Goal: Task Accomplishment & Management: Use online tool/utility

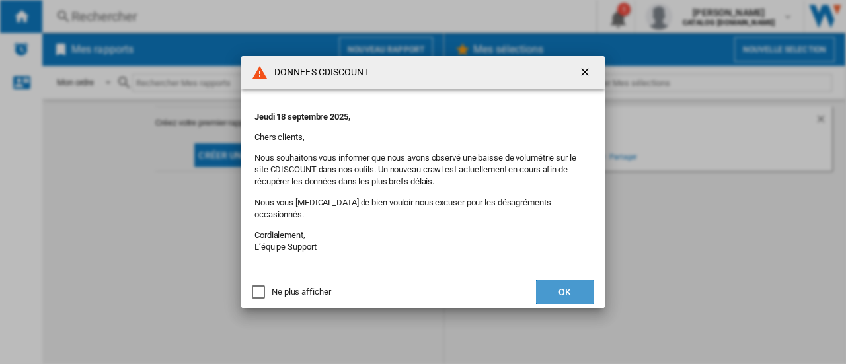
click at [585, 290] on button "OK" at bounding box center [565, 292] width 58 height 24
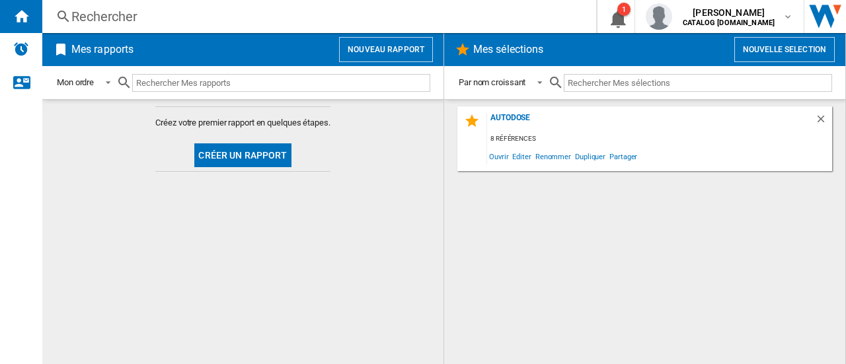
click at [94, 22] on div "Rechercher" at bounding box center [316, 16] width 490 height 18
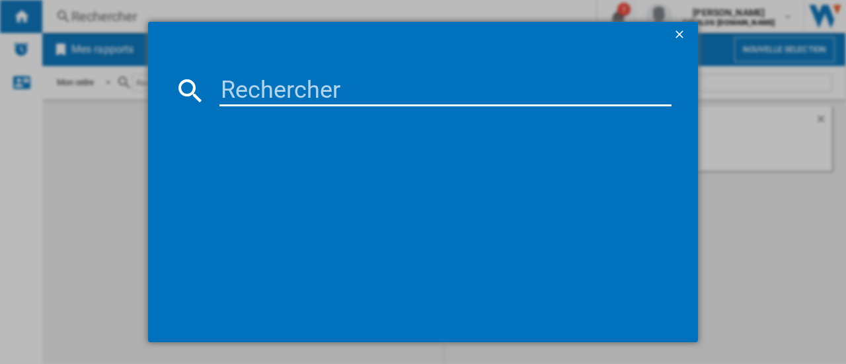
click at [85, 170] on div at bounding box center [423, 182] width 846 height 364
click at [13, 17] on div at bounding box center [423, 182] width 846 height 364
click at [676, 34] on ng-md-icon "getI18NText('BUTTONS.CLOSE_DIALOG')" at bounding box center [681, 36] width 16 height 16
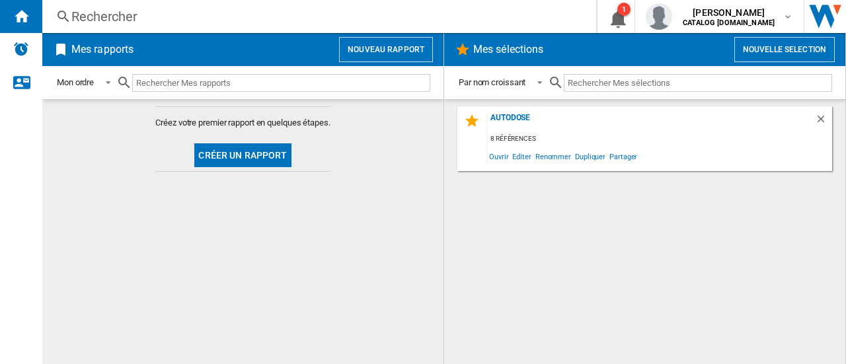
click at [414, 61] on button "Nouveau rapport" at bounding box center [386, 49] width 94 height 25
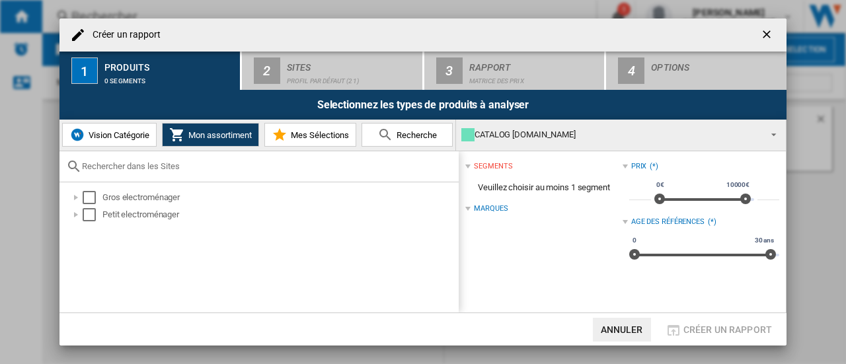
click at [109, 188] on div "Gros electroménager Petit electroménager" at bounding box center [258, 247] width 399 height 131
click at [78, 200] on div at bounding box center [75, 197] width 13 height 13
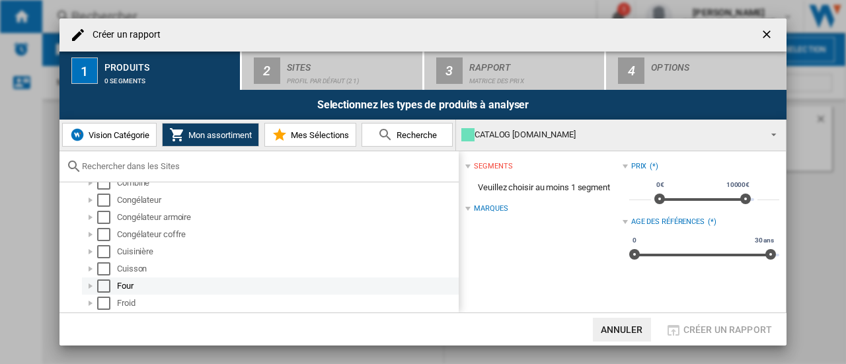
scroll to position [132, 0]
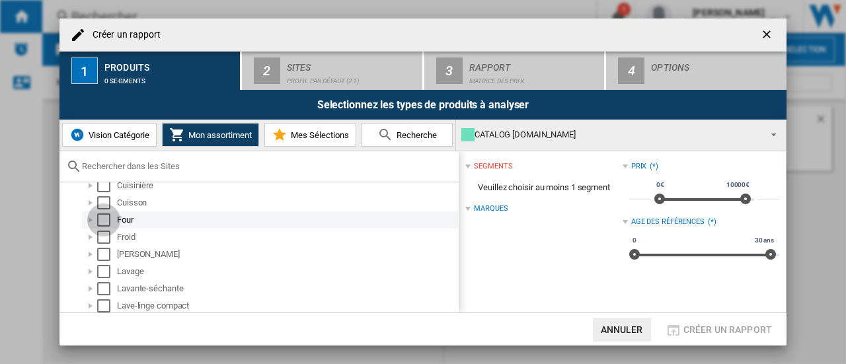
click at [109, 213] on div "Select" at bounding box center [103, 219] width 13 height 13
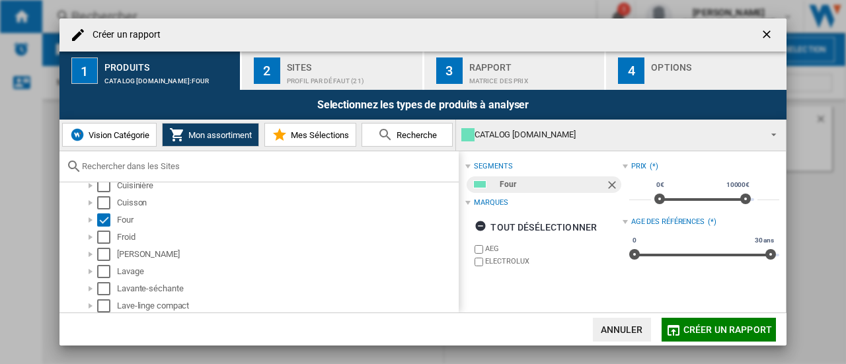
click at [353, 75] on div "Profil par défaut (21)" at bounding box center [352, 78] width 130 height 14
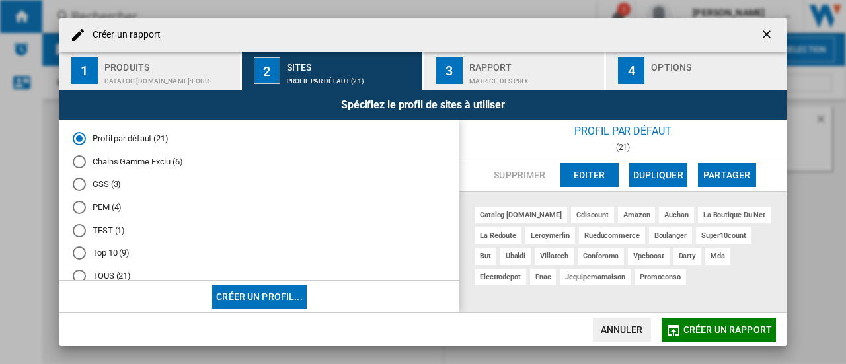
click at [83, 162] on div "Chains Gamme Exclu (6)" at bounding box center [79, 161] width 13 height 13
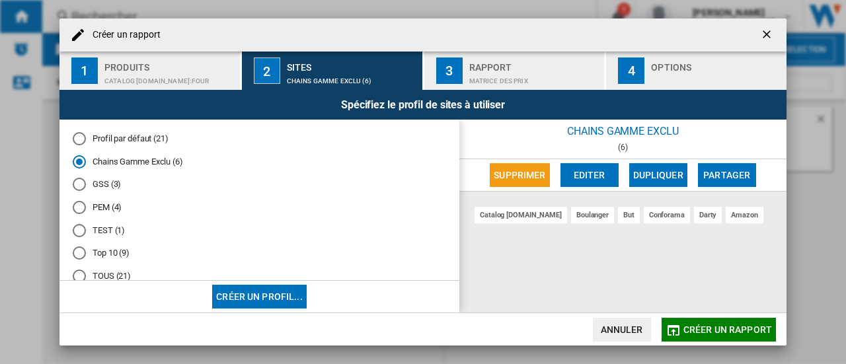
click at [102, 143] on md-radio-button "Profil par défaut (21)" at bounding box center [259, 139] width 373 height 13
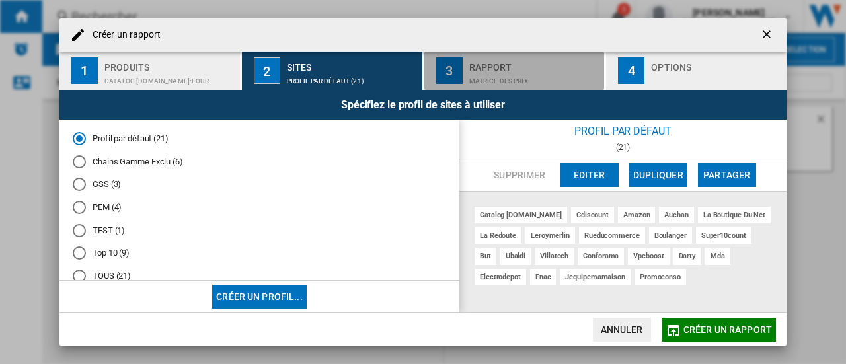
click at [476, 73] on div "Matrice des prix" at bounding box center [534, 78] width 130 height 14
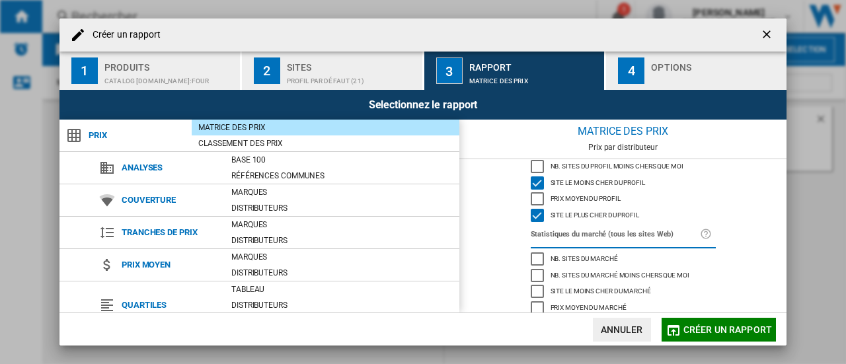
scroll to position [196, 0]
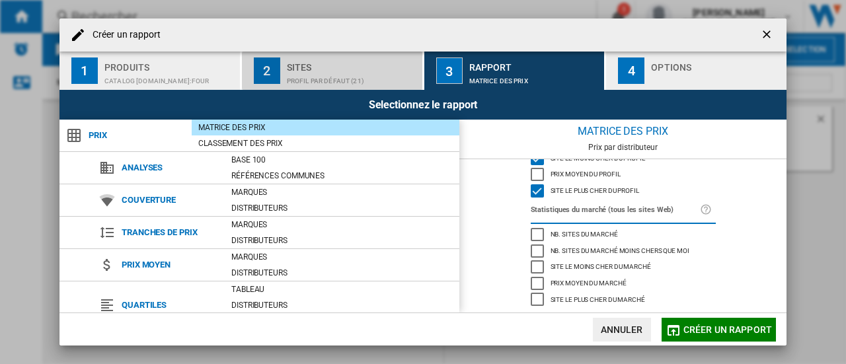
click at [320, 76] on div "Profil par défaut (21)" at bounding box center [352, 78] width 130 height 14
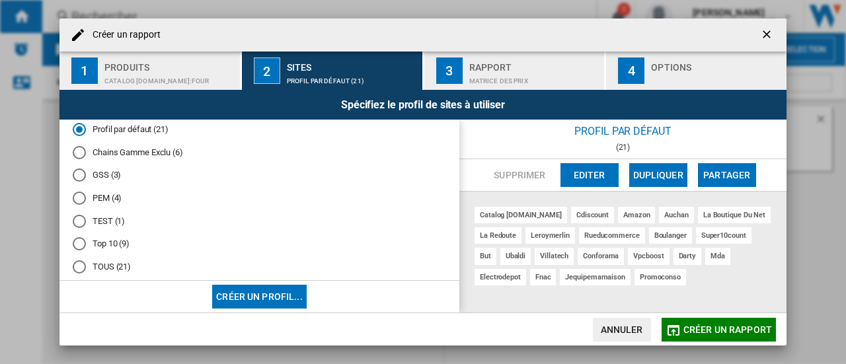
scroll to position [0, 0]
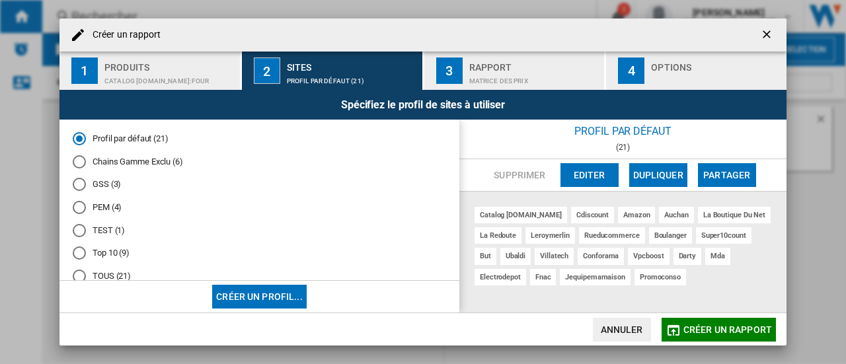
click at [86, 192] on md-radio-group "Profil par défaut (21) Chains Gamme Exclu (6) GSS (3) PEM (4) TEST (1) Top 10 (…" at bounding box center [259, 213] width 373 height 161
click at [81, 188] on div "GSS (3)" at bounding box center [79, 184] width 13 height 13
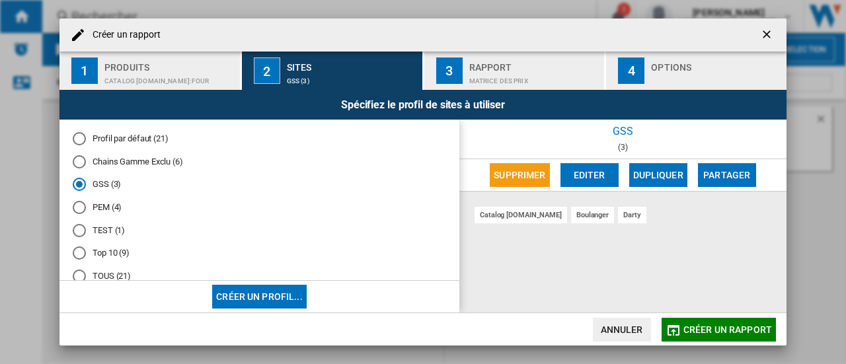
click at [80, 168] on div "Chains Gamme Exclu (6)" at bounding box center [79, 161] width 13 height 13
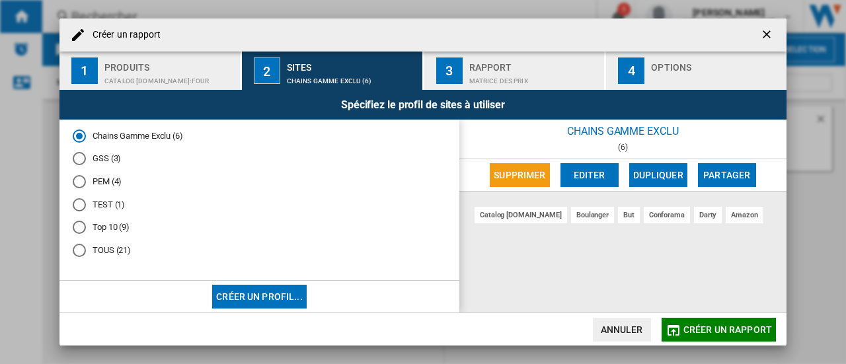
click at [102, 227] on md-radio-button "Top 10 (9)" at bounding box center [259, 227] width 373 height 13
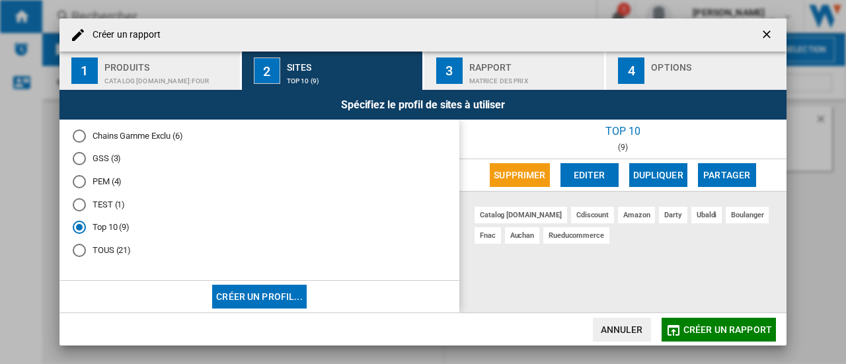
click at [98, 138] on md-radio-button "Chains Gamme Exclu (6)" at bounding box center [259, 135] width 373 height 13
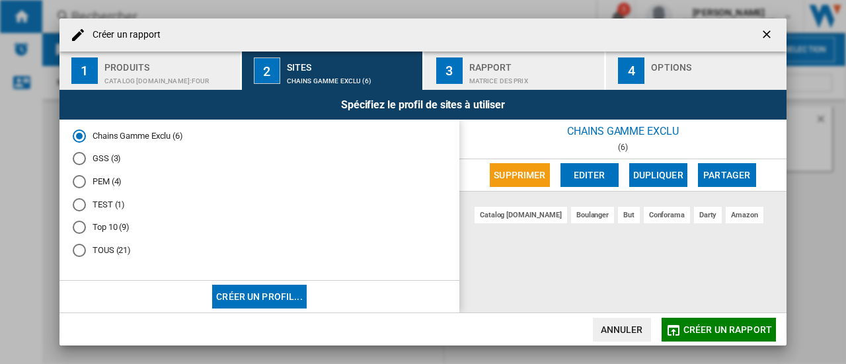
scroll to position [0, 0]
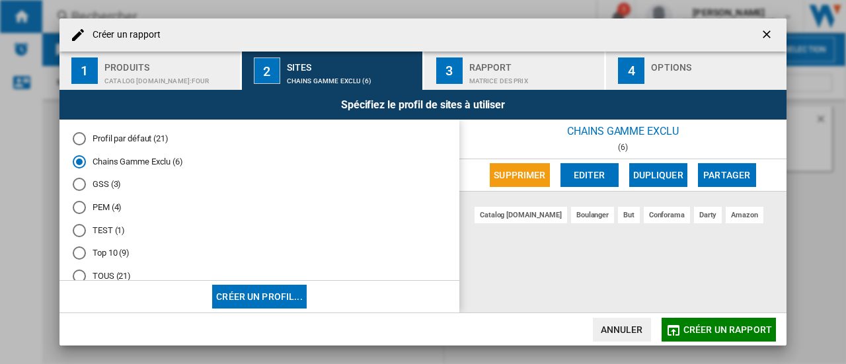
click at [130, 134] on md-radio-button "Profil par défaut (21)" at bounding box center [259, 139] width 373 height 13
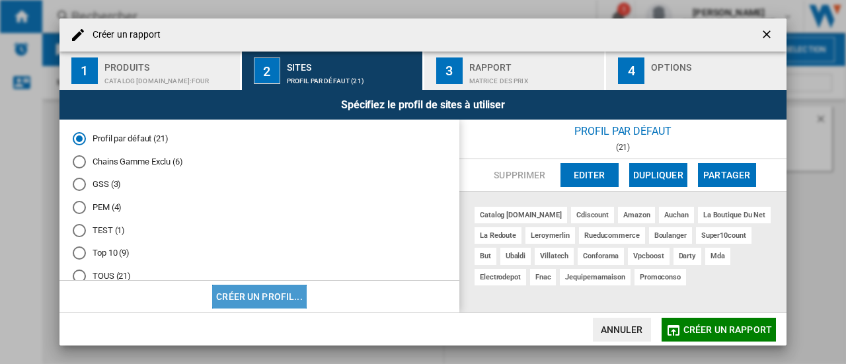
click at [291, 294] on button "Créer un profil..." at bounding box center [259, 297] width 94 height 24
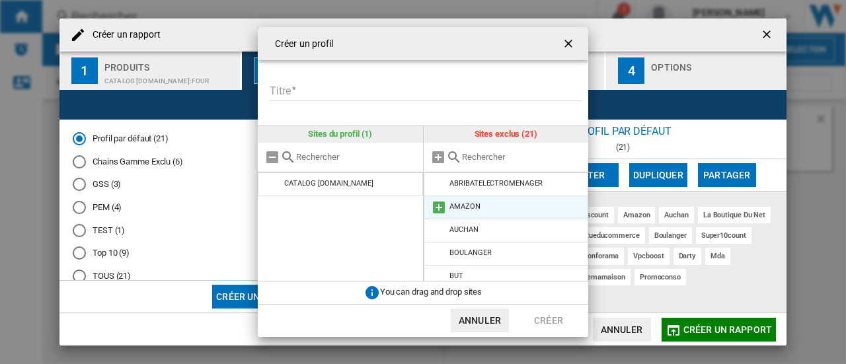
click at [488, 208] on li "AMAZON" at bounding box center [505, 208] width 165 height 24
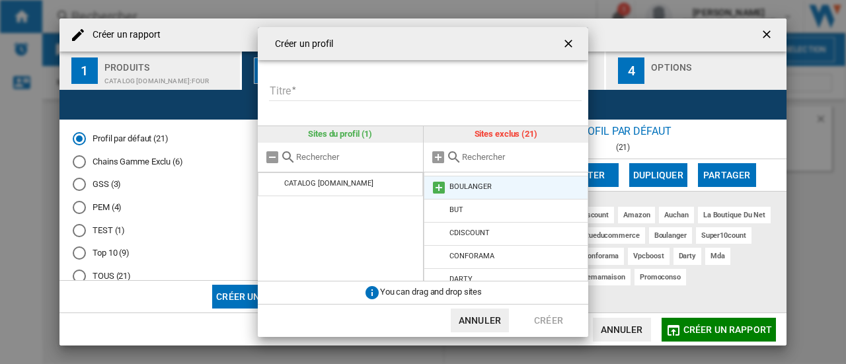
click at [437, 186] on md-icon at bounding box center [439, 188] width 16 height 16
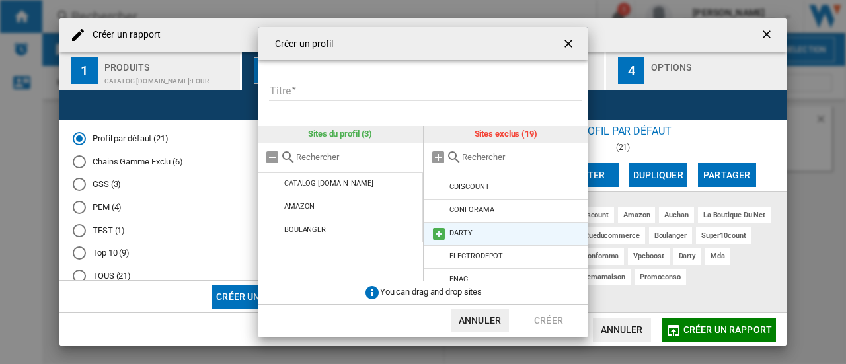
click at [440, 231] on md-icon at bounding box center [439, 234] width 16 height 16
click at [439, 232] on md-icon at bounding box center [439, 234] width 16 height 16
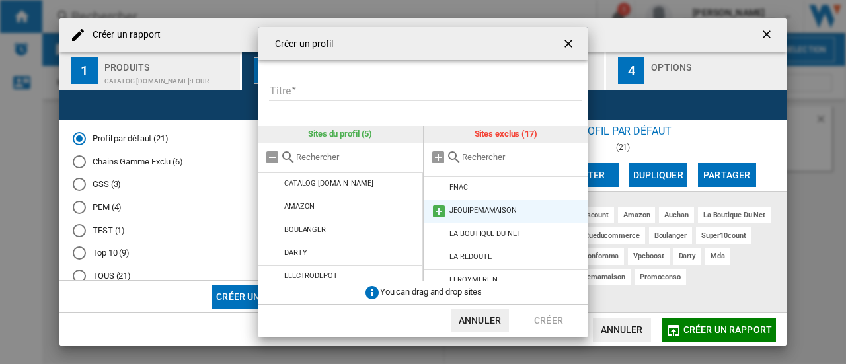
scroll to position [132, 0]
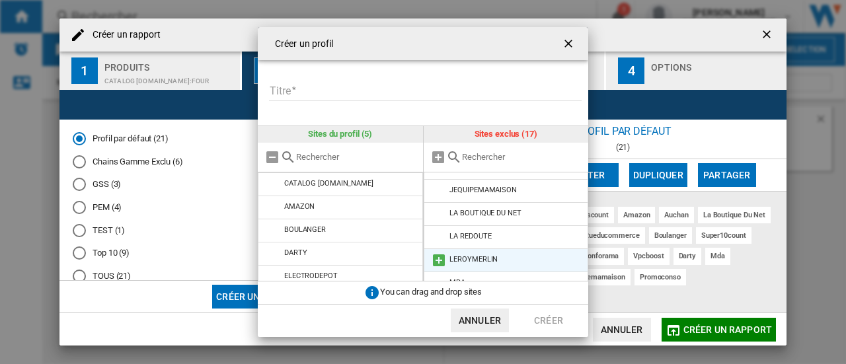
click at [438, 258] on md-icon at bounding box center [439, 260] width 16 height 16
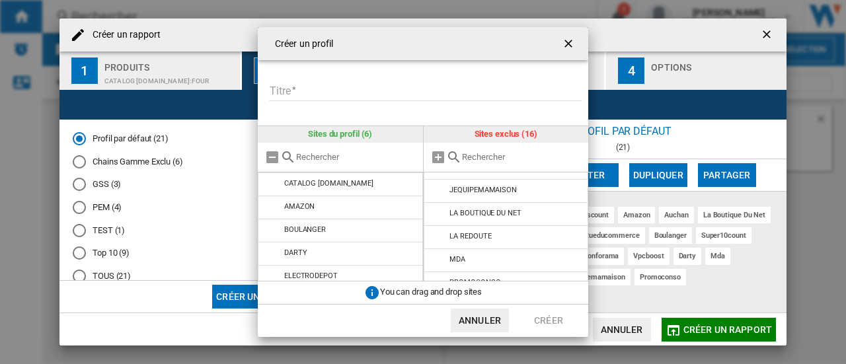
scroll to position [198, 0]
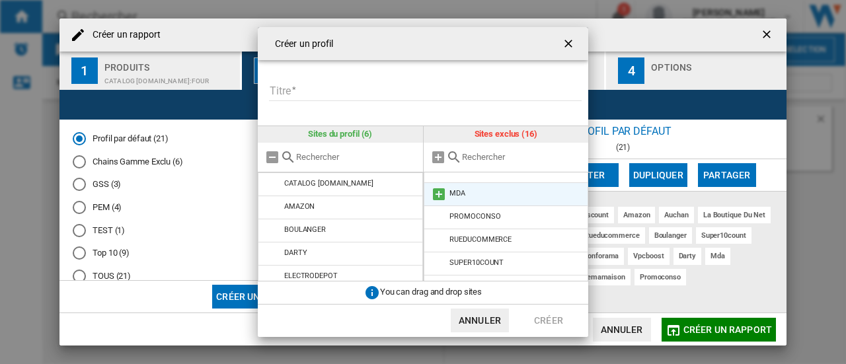
click at [437, 195] on md-icon at bounding box center [439, 194] width 16 height 16
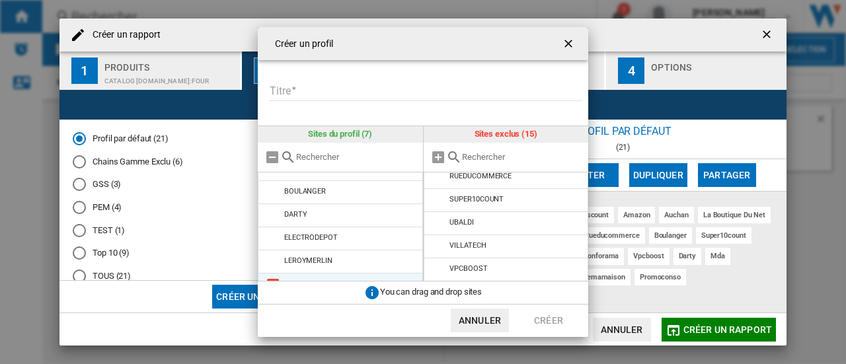
scroll to position [54, 0]
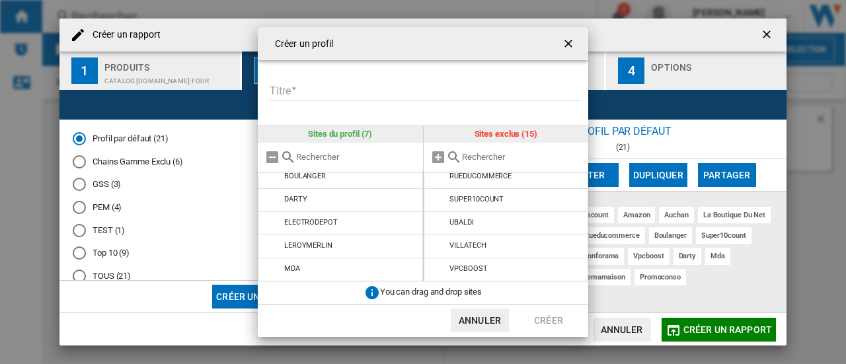
click at [383, 326] on md-dialog-actions "Annuler Créer" at bounding box center [423, 320] width 330 height 33
click at [334, 81] on input "Titre" at bounding box center [425, 91] width 312 height 20
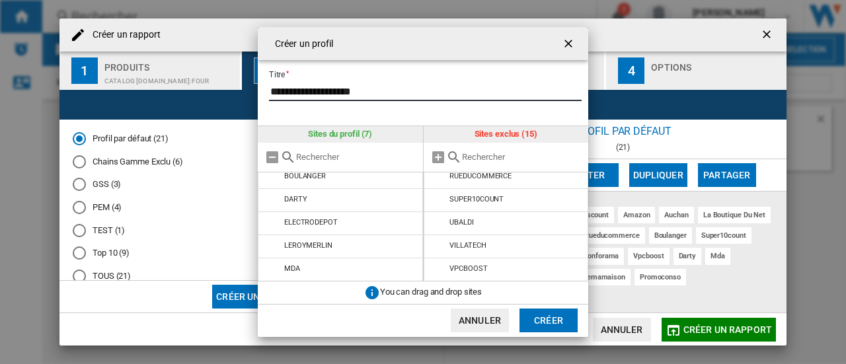
click at [346, 91] on input "**********" at bounding box center [425, 91] width 312 height 20
click at [346, 90] on input "**********" at bounding box center [425, 91] width 312 height 20
type input "*******"
click at [548, 318] on button "Créer" at bounding box center [548, 321] width 58 height 24
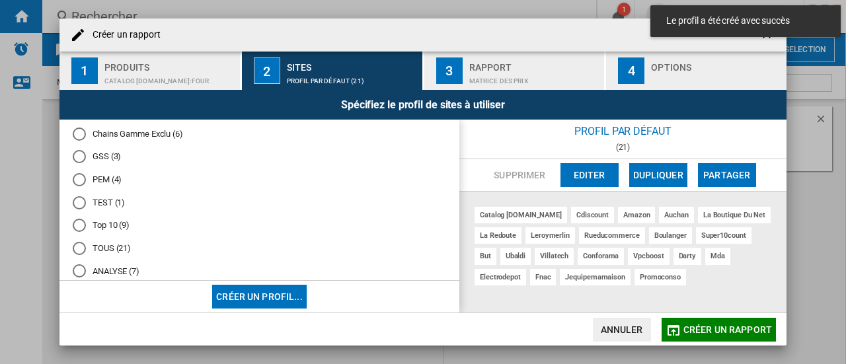
scroll to position [50, 0]
click at [106, 251] on md-radio-button "ANALYSE (7)" at bounding box center [259, 250] width 373 height 13
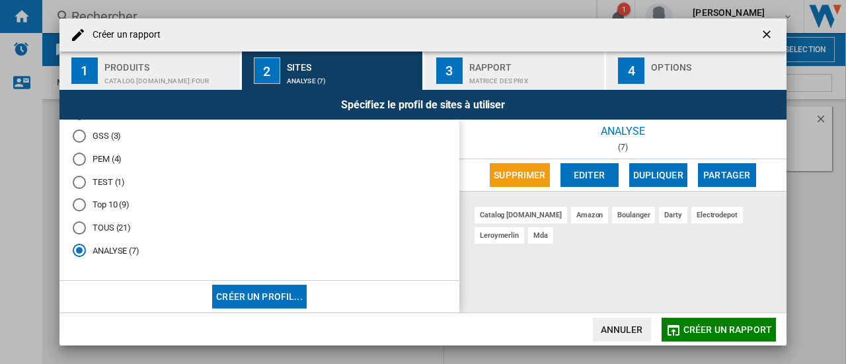
click at [126, 253] on md-radio-button "ANALYSE (7)" at bounding box center [259, 250] width 373 height 13
click at [124, 253] on md-radio-button "ANALYSE (7)" at bounding box center [259, 250] width 373 height 13
drag, startPoint x: 124, startPoint y: 253, endPoint x: 601, endPoint y: 175, distance: 483.3
click at [601, 175] on button "Editer" at bounding box center [589, 175] width 58 height 24
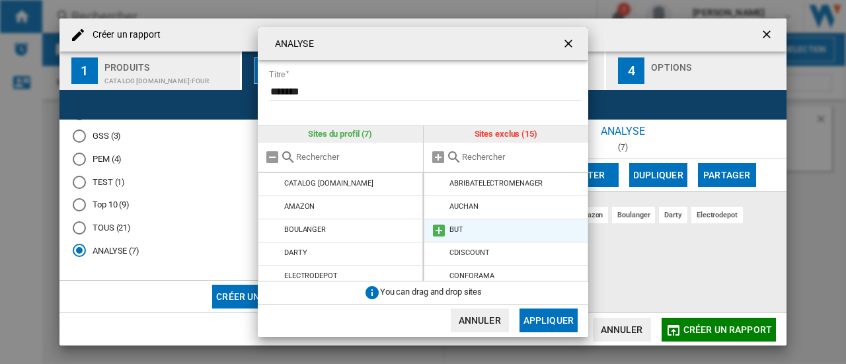
click at [436, 229] on md-icon "{{::title}} {{::getI18NText('BUTTONS.CANCEL')}} ..." at bounding box center [439, 231] width 16 height 16
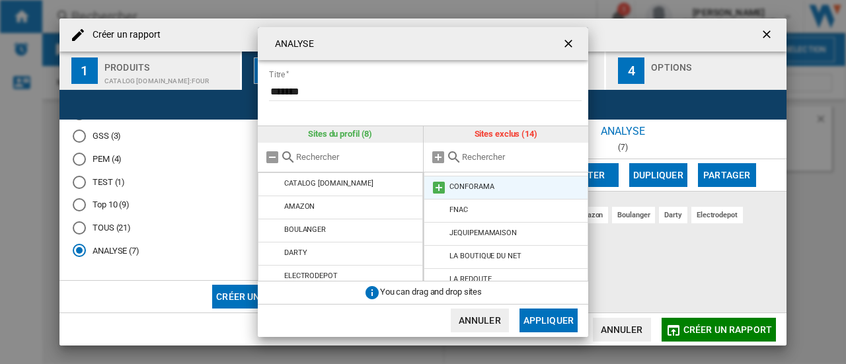
click at [439, 186] on md-icon "{{::title}} {{::getI18NText('BUTTONS.CANCEL')}} ..." at bounding box center [439, 188] width 16 height 16
click at [561, 322] on button "Appliquer" at bounding box center [548, 321] width 58 height 24
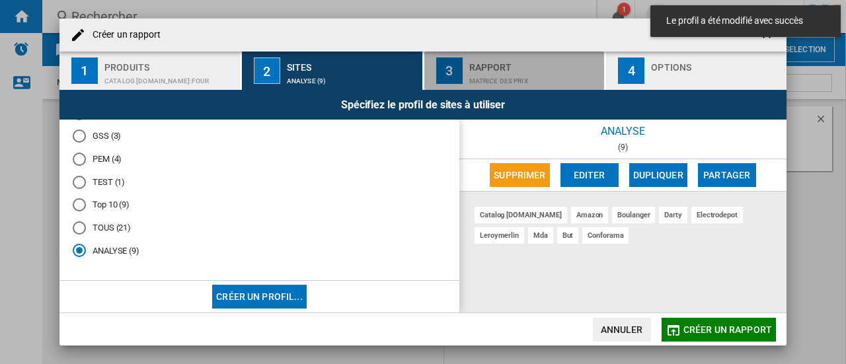
click at [491, 75] on div "Matrice des prix" at bounding box center [534, 78] width 130 height 14
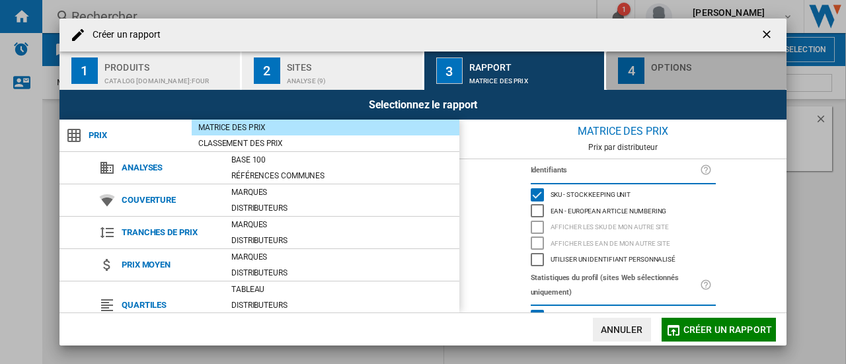
click at [665, 71] on div "button" at bounding box center [716, 78] width 130 height 14
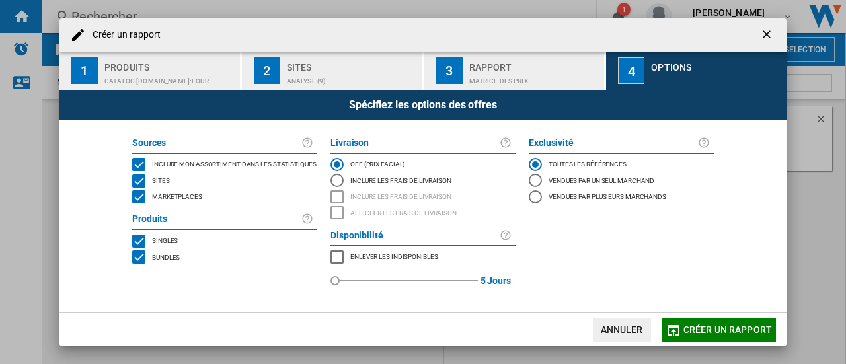
click at [145, 199] on div "MARKETPLACES" at bounding box center [138, 196] width 13 height 13
click at [141, 260] on div "BUNDLES" at bounding box center [138, 256] width 13 height 13
click at [339, 181] on div "Inclure les frais de livraison" at bounding box center [336, 180] width 13 height 13
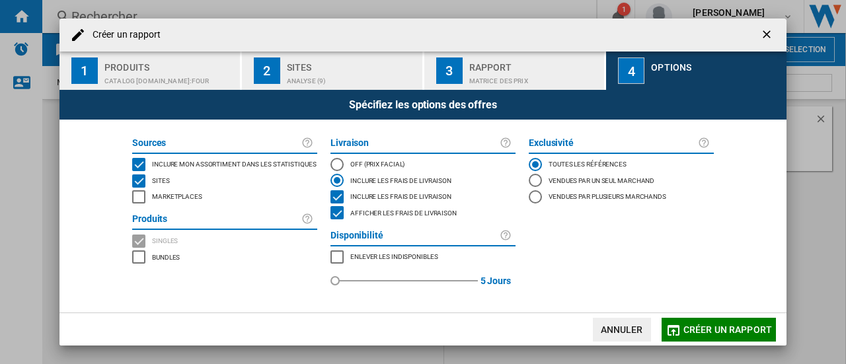
click at [338, 190] on div "INCLUDE DELIVERY PRICE" at bounding box center [336, 196] width 13 height 13
click at [341, 215] on div "SHOW DELIVERY PRICE" at bounding box center [336, 212] width 13 height 13
click at [337, 162] on div "OFF (prix facial)" at bounding box center [336, 164] width 13 height 13
click at [712, 322] on button "Créer un rapport" at bounding box center [718, 330] width 114 height 24
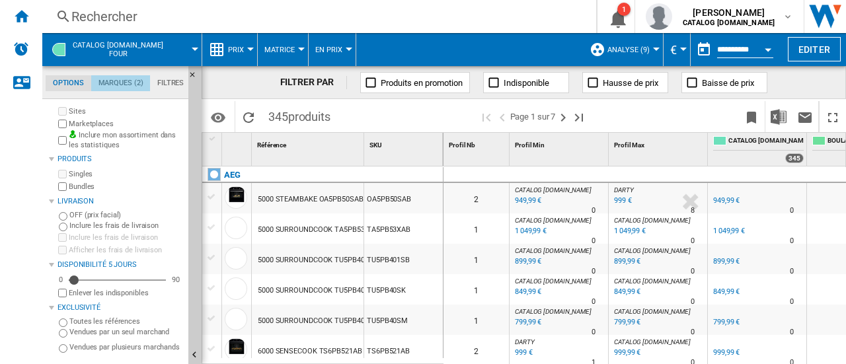
click at [118, 84] on md-tab-item "Marques (2)" at bounding box center [120, 83] width 59 height 16
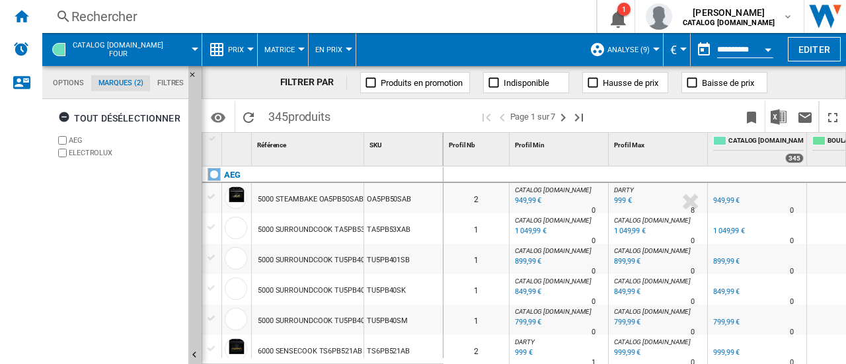
click at [73, 9] on div "Rechercher" at bounding box center [316, 16] width 490 height 18
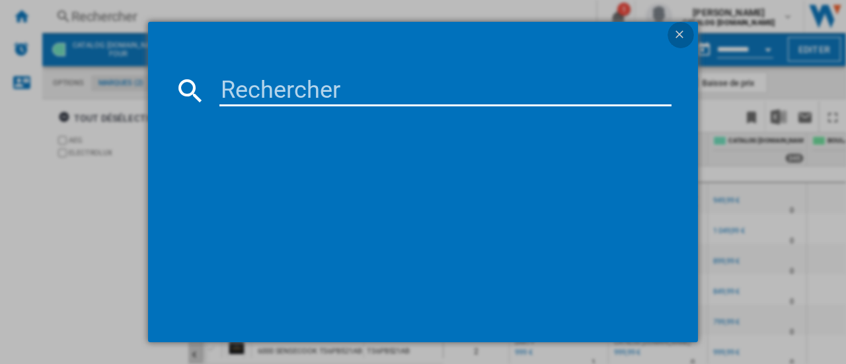
click at [680, 37] on ng-md-icon "getI18NText('BUTTONS.CLOSE_DIALOG')" at bounding box center [681, 36] width 16 height 16
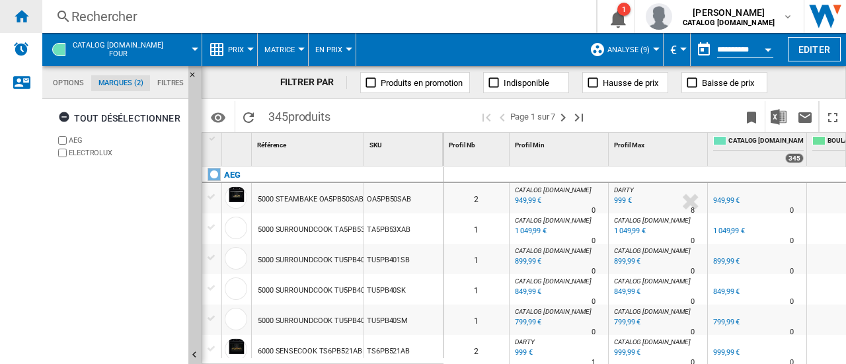
click at [24, 21] on ng-md-icon "Accueil" at bounding box center [21, 16] width 16 height 16
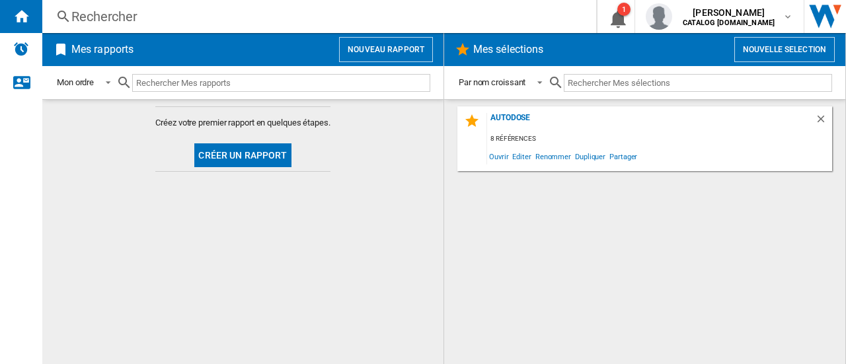
click at [242, 157] on button "Créer un rapport" at bounding box center [242, 155] width 96 height 24
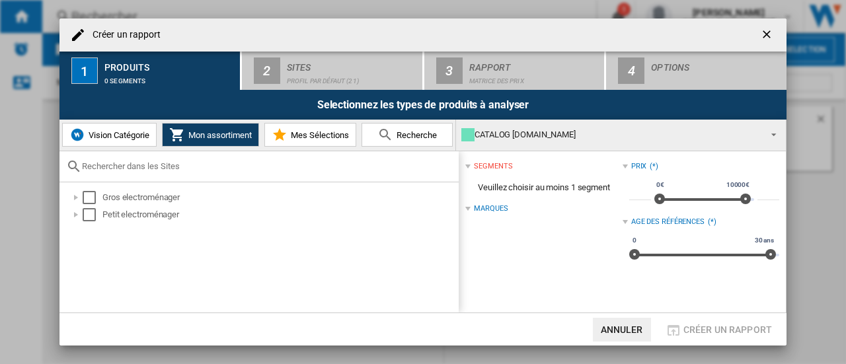
click at [526, 139] on div "CATALOG [DOMAIN_NAME]" at bounding box center [610, 135] width 298 height 18
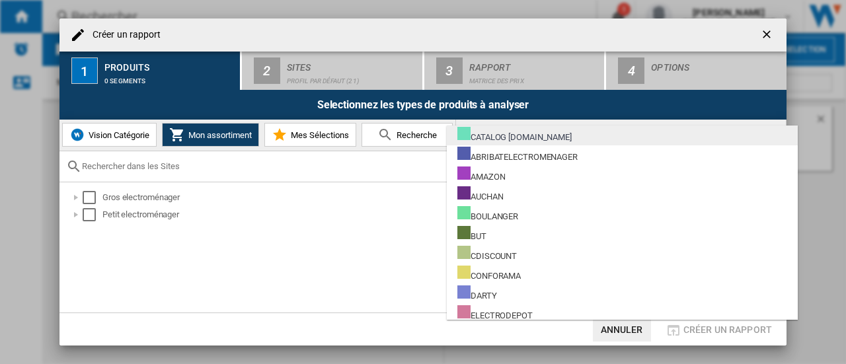
click at [562, 126] on md-option "CATALOG [DOMAIN_NAME]" at bounding box center [622, 136] width 351 height 20
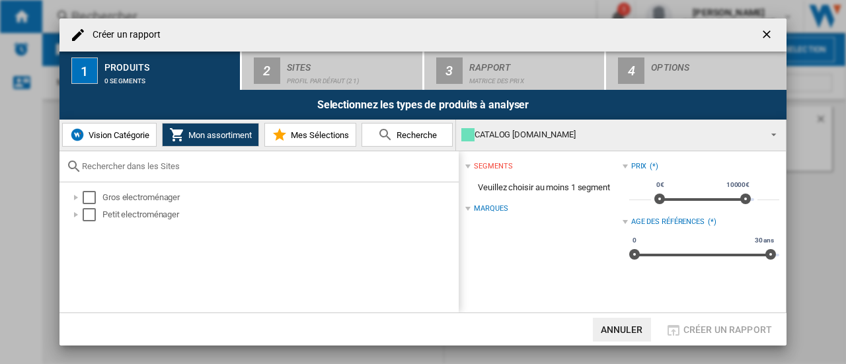
click at [131, 138] on span "Vision Catégorie" at bounding box center [117, 135] width 64 height 10
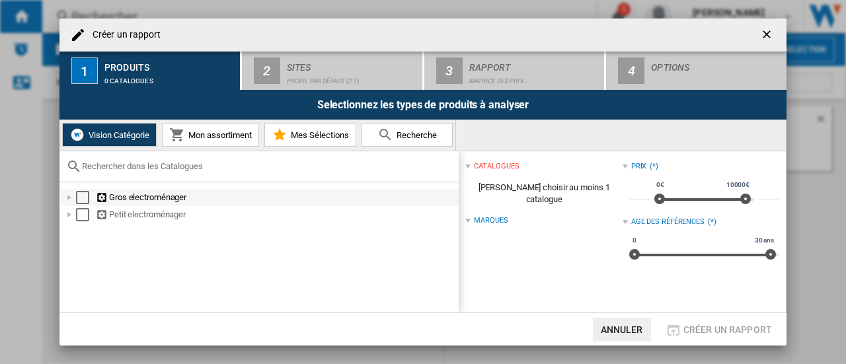
click at [73, 199] on div "Créer un ..." at bounding box center [69, 197] width 13 height 13
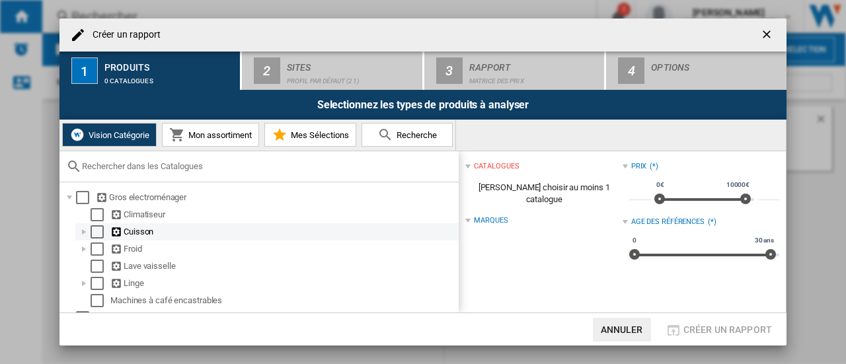
click at [85, 232] on div "Créer un ..." at bounding box center [83, 231] width 13 height 13
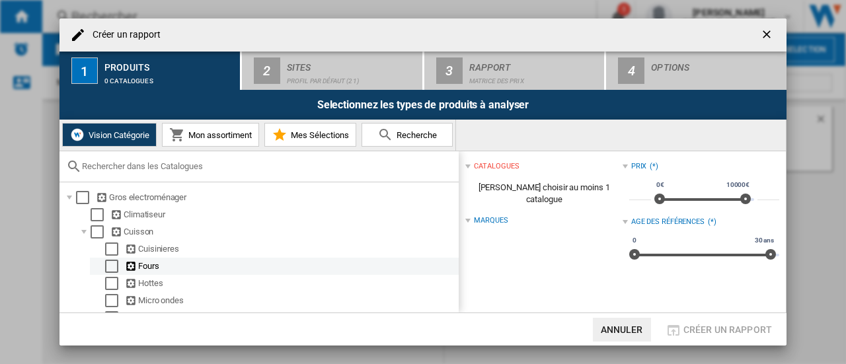
click at [112, 267] on div "Select" at bounding box center [111, 266] width 13 height 13
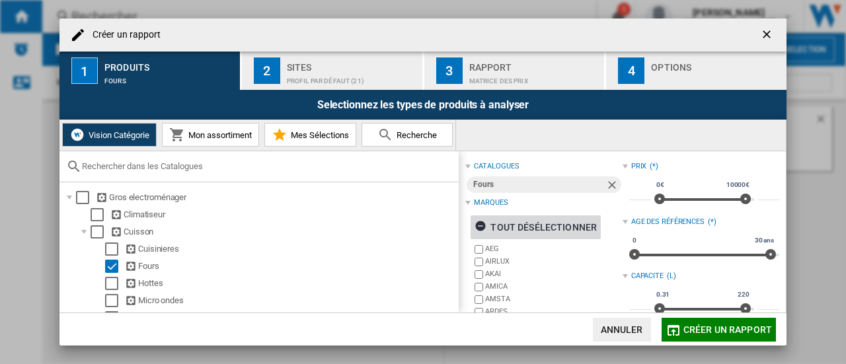
click at [484, 229] on ng-md-icon "Créer un ..." at bounding box center [482, 228] width 16 height 16
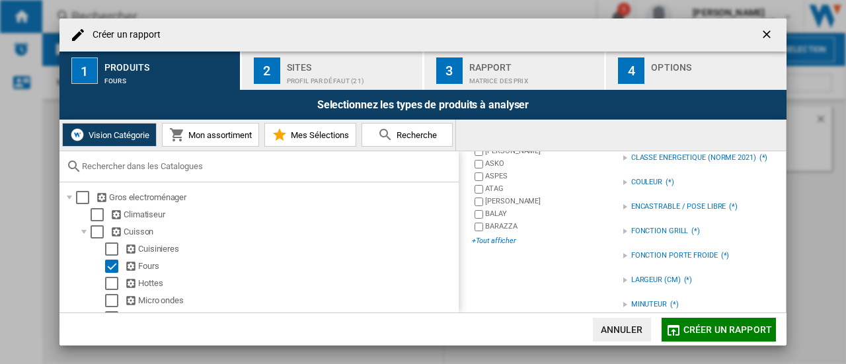
click at [495, 240] on div "+Tout afficher" at bounding box center [547, 241] width 150 height 10
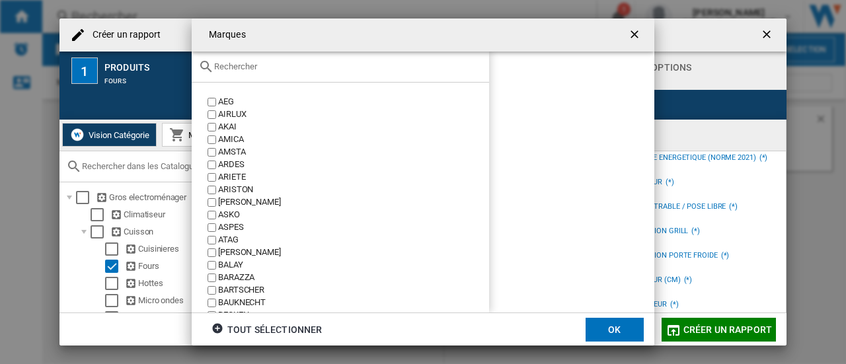
drag, startPoint x: 238, startPoint y: 75, endPoint x: 232, endPoint y: 63, distance: 13.6
click at [239, 75] on div at bounding box center [340, 67] width 297 height 31
click at [231, 63] on input "text" at bounding box center [348, 66] width 268 height 10
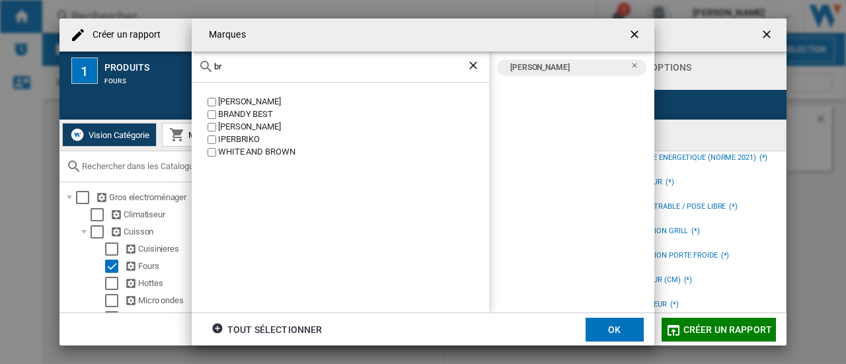
drag, startPoint x: 247, startPoint y: 72, endPoint x: 201, endPoint y: 66, distance: 46.0
click at [201, 67] on div "br" at bounding box center [340, 67] width 297 height 31
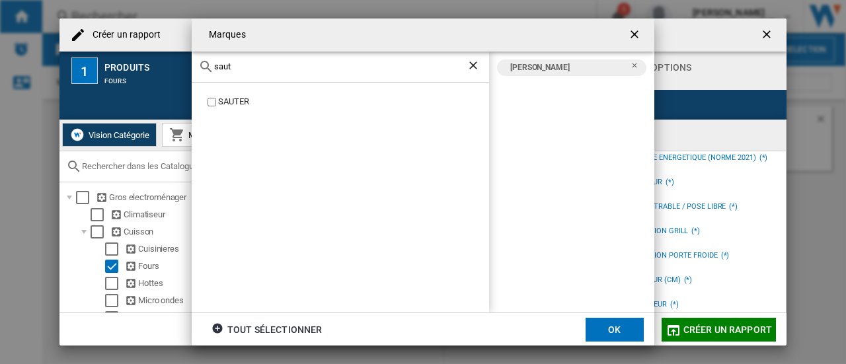
type input "saut"
click at [470, 64] on ng-md-icon "Effacer la recherche" at bounding box center [474, 67] width 16 height 16
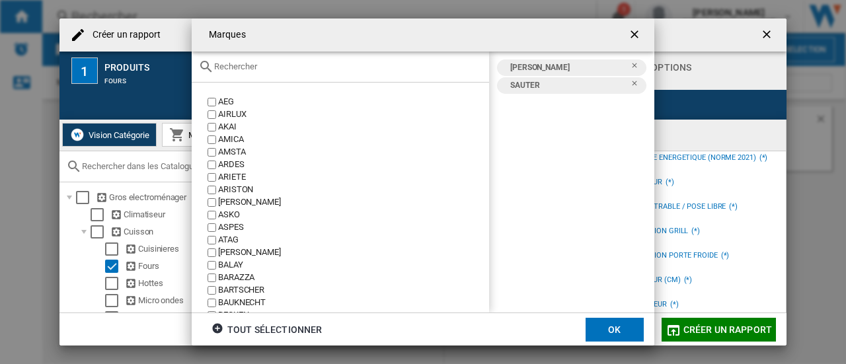
click at [329, 76] on div at bounding box center [340, 67] width 297 height 31
click at [320, 71] on input "text" at bounding box center [348, 66] width 268 height 10
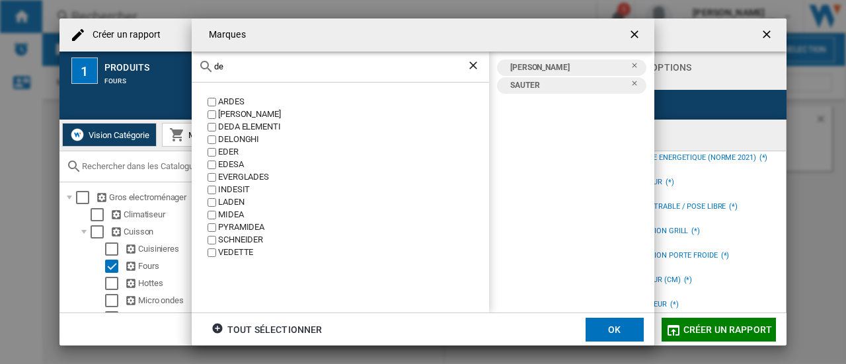
type input "de"
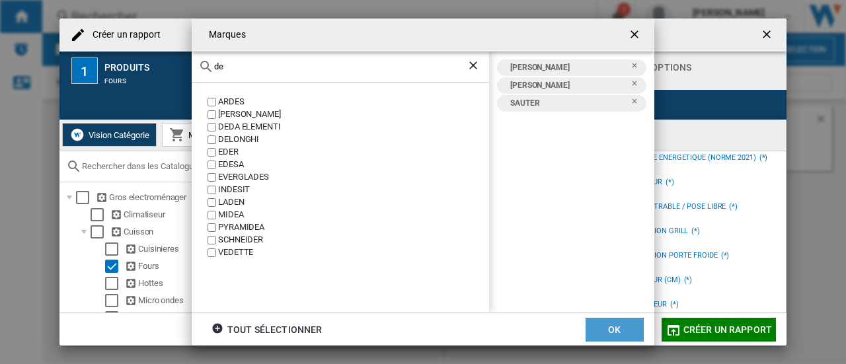
click at [617, 331] on button "OK" at bounding box center [614, 330] width 58 height 24
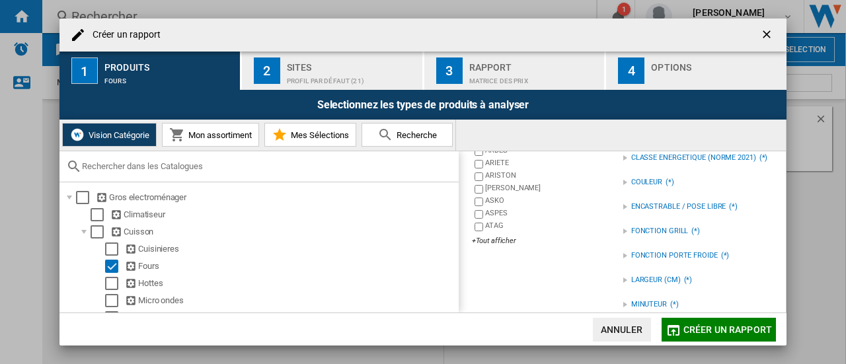
scroll to position [48, 0]
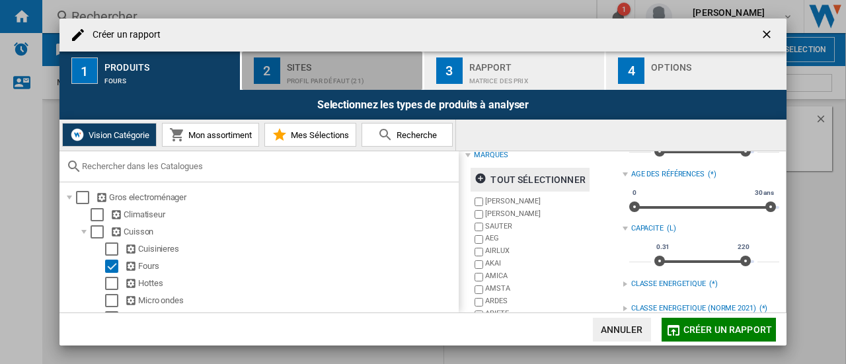
click at [332, 57] on div "Sites" at bounding box center [352, 64] width 130 height 14
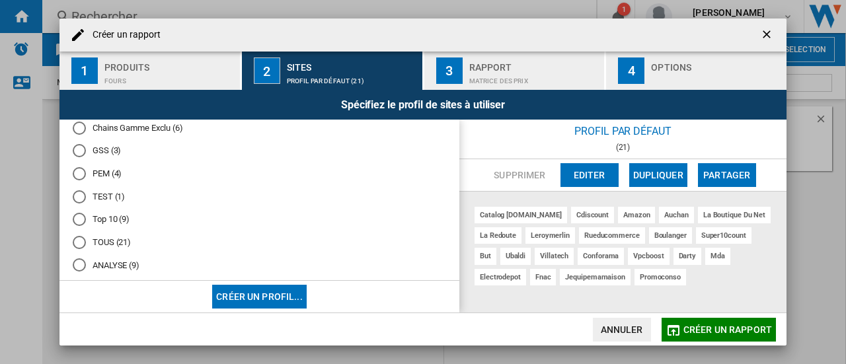
scroll to position [50, 0]
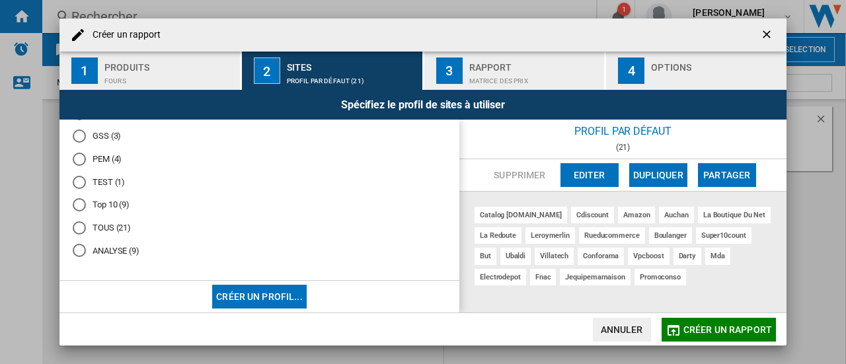
click at [109, 254] on md-radio-button "ANALYSE (9)" at bounding box center [259, 250] width 373 height 13
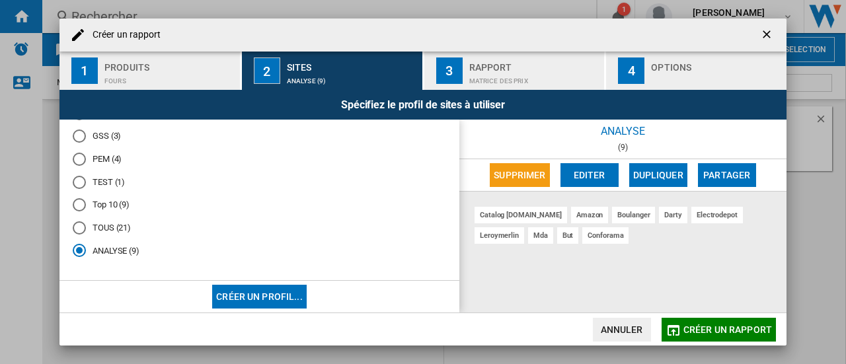
click at [527, 67] on div "Rapport" at bounding box center [534, 64] width 130 height 14
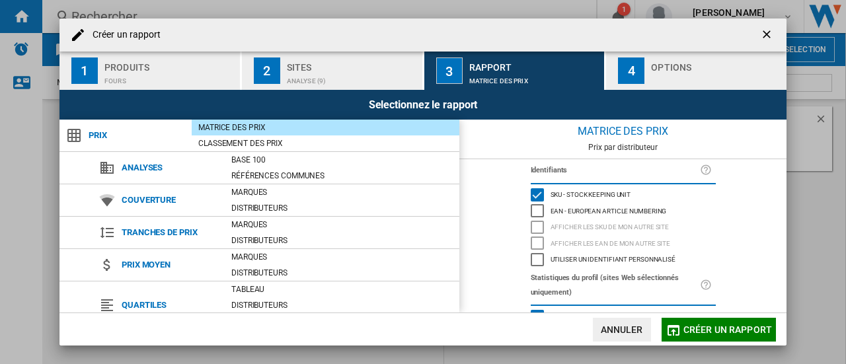
click at [680, 65] on div "Options" at bounding box center [716, 64] width 130 height 14
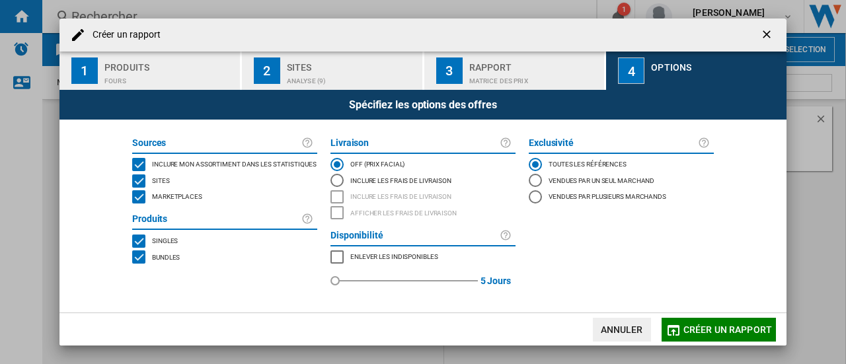
click at [165, 198] on span "Marketplaces" at bounding box center [177, 195] width 50 height 9
click at [159, 261] on span "Bundles" at bounding box center [166, 256] width 28 height 9
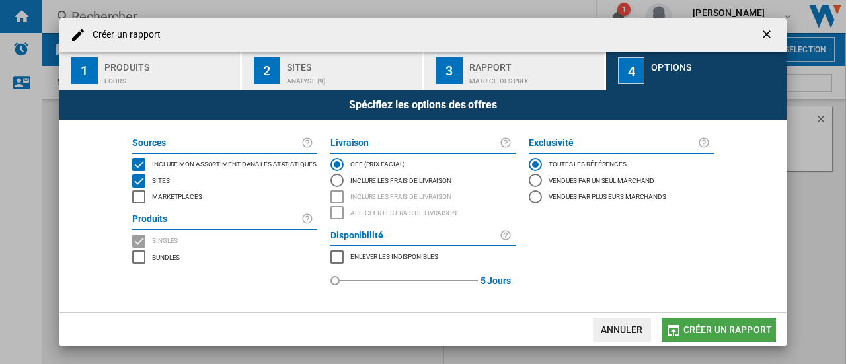
click at [737, 328] on span "Créer un rapport" at bounding box center [727, 329] width 89 height 11
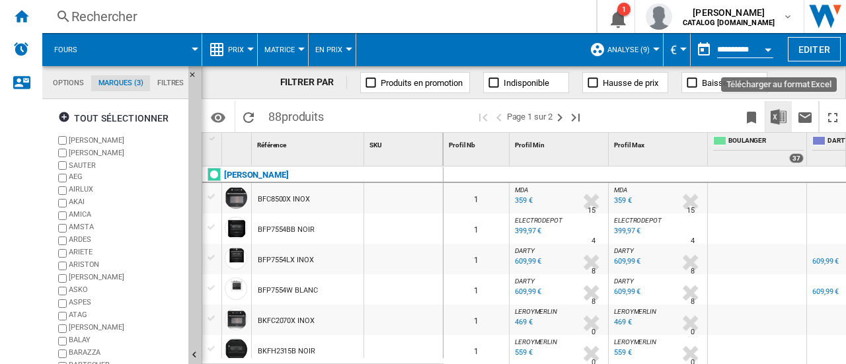
click at [785, 113] on img "Télécharger au format Excel" at bounding box center [778, 117] width 16 height 16
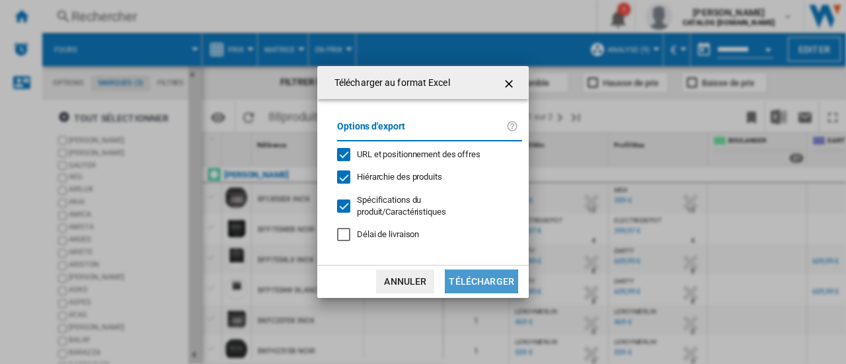
click at [485, 281] on button "Télécharger" at bounding box center [481, 282] width 73 height 24
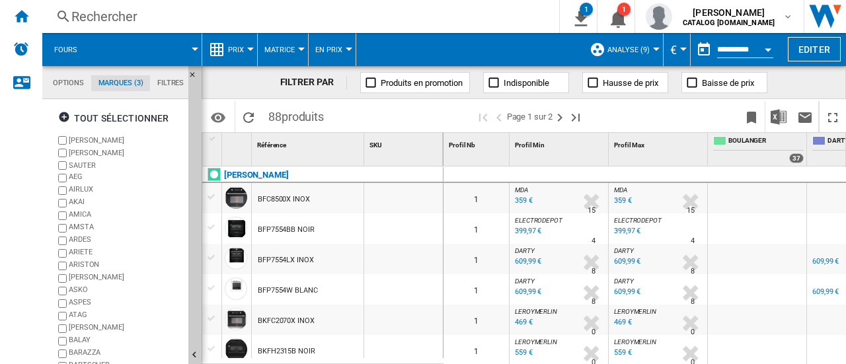
click at [655, 49] on div at bounding box center [656, 49] width 7 height 3
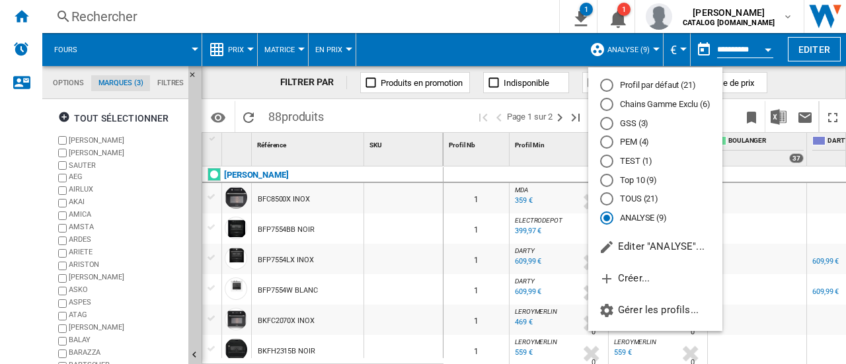
click at [813, 53] on md-backdrop at bounding box center [423, 182] width 846 height 364
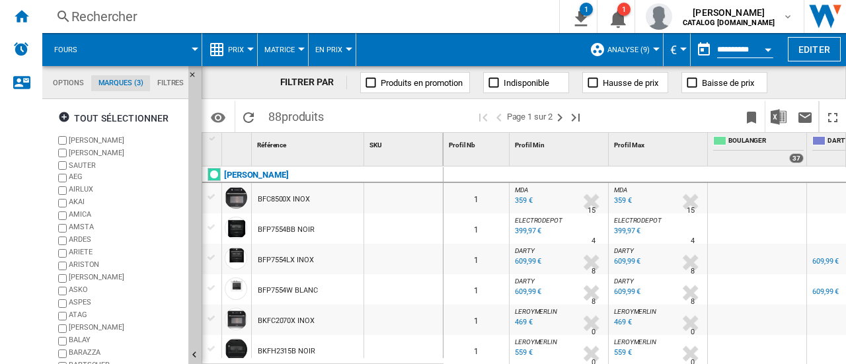
click at [813, 53] on button "Editer" at bounding box center [813, 49] width 53 height 24
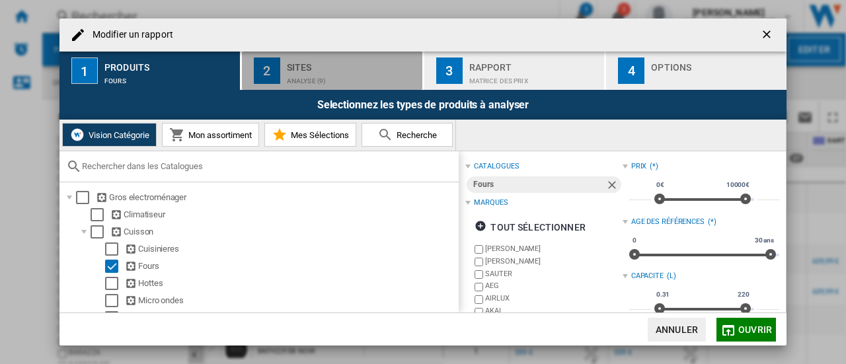
click at [346, 71] on div "ANALYSE (9)" at bounding box center [352, 78] width 130 height 14
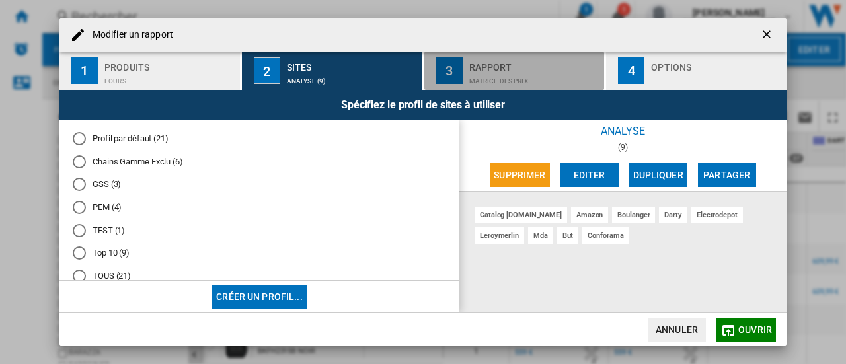
click at [501, 79] on div "Matrice des prix" at bounding box center [534, 78] width 130 height 14
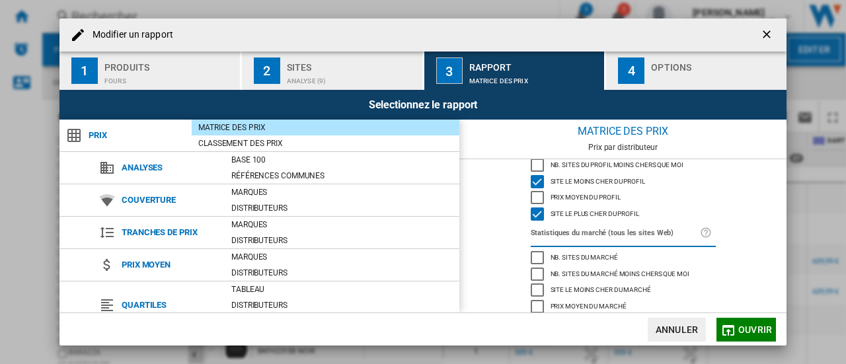
scroll to position [196, 0]
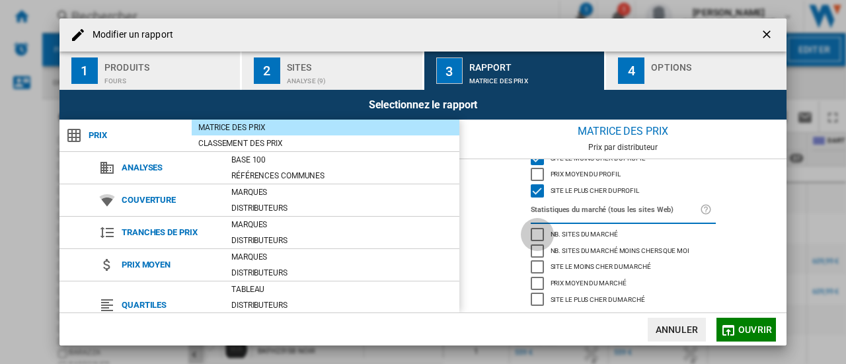
click at [542, 231] on div "Nb. sites du marché" at bounding box center [536, 234] width 13 height 13
click at [534, 285] on div "Prix moyen du marché" at bounding box center [536, 283] width 13 height 13
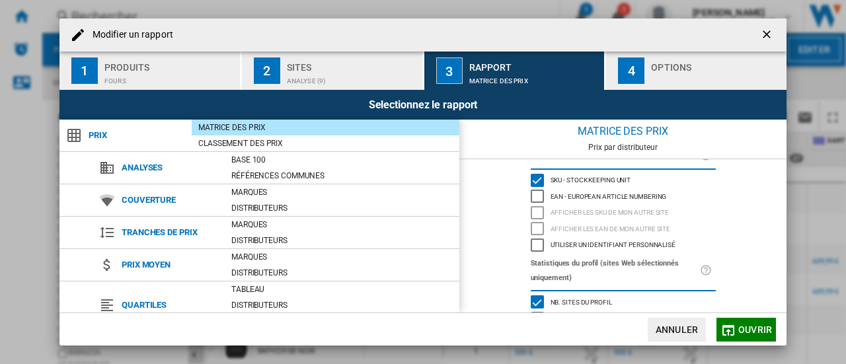
scroll to position [0, 0]
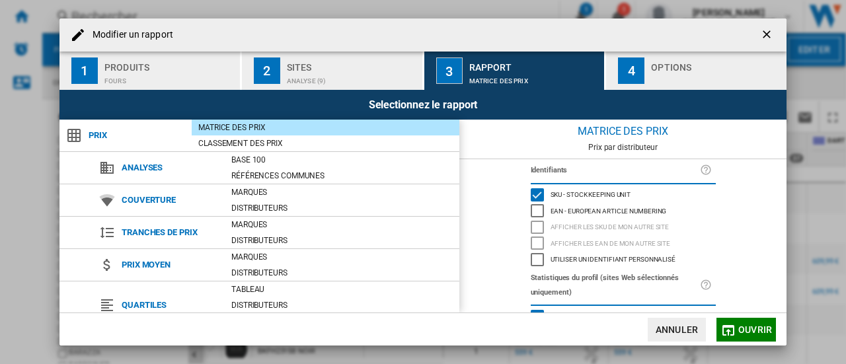
click at [536, 209] on div "EAN - European Article Numbering" at bounding box center [536, 210] width 13 height 13
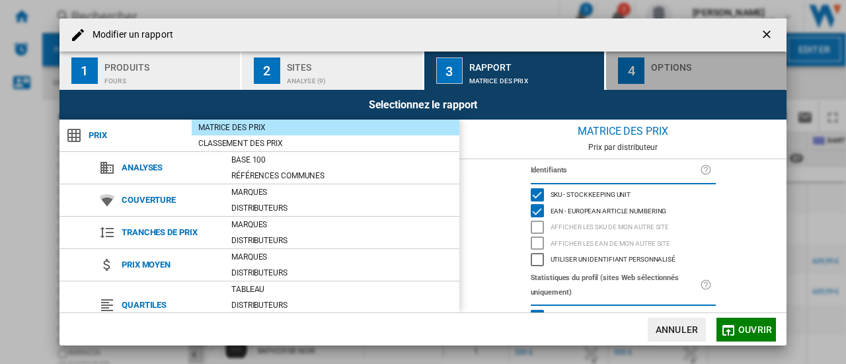
click at [651, 81] on div "Modifier un ..." at bounding box center [716, 78] width 130 height 14
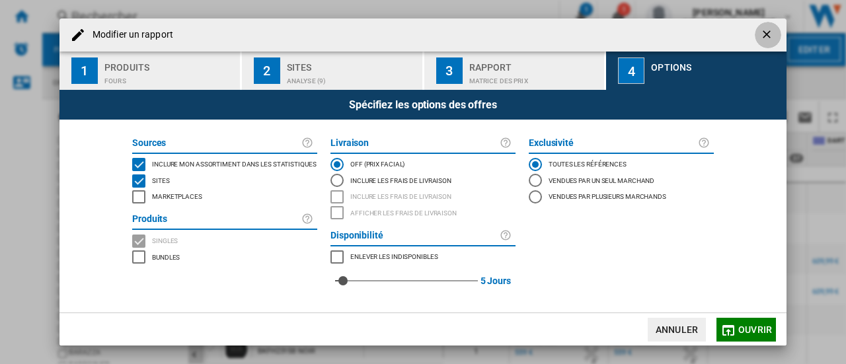
click at [771, 30] on ng-md-icon "getI18NText('BUTTONS.CLOSE_DIALOG')" at bounding box center [768, 36] width 16 height 16
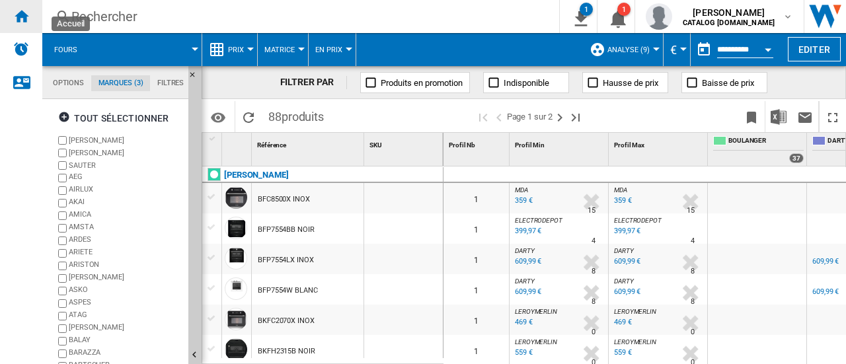
click at [21, 16] on ng-md-icon "Accueil" at bounding box center [21, 16] width 16 height 16
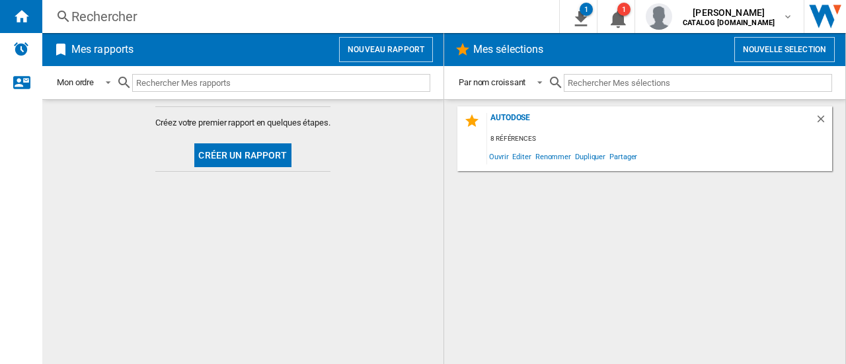
click at [277, 157] on button "Créer un rapport" at bounding box center [242, 155] width 96 height 24
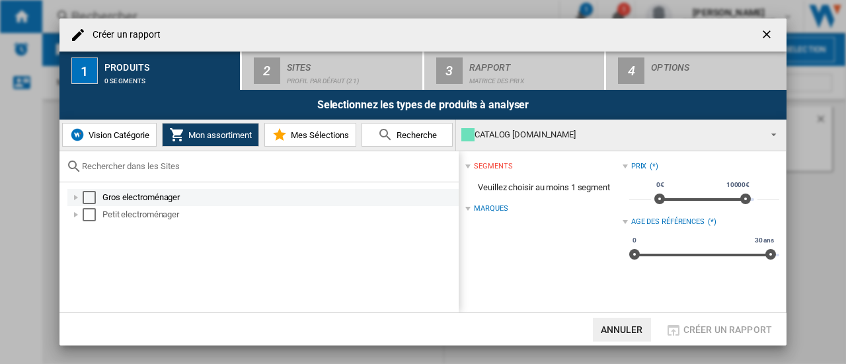
click at [77, 195] on div "Créer un ..." at bounding box center [75, 197] width 13 height 13
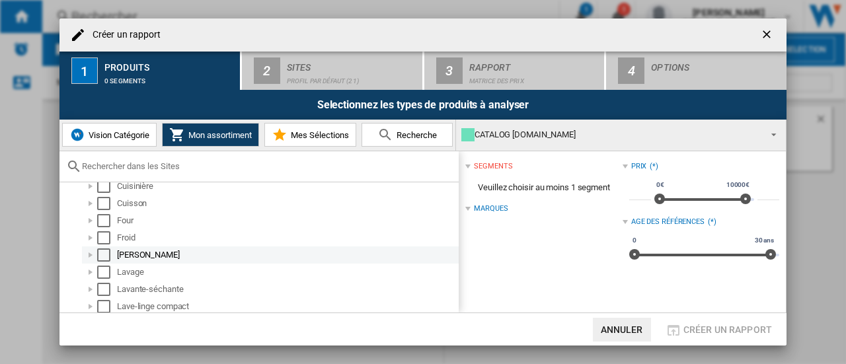
scroll to position [132, 0]
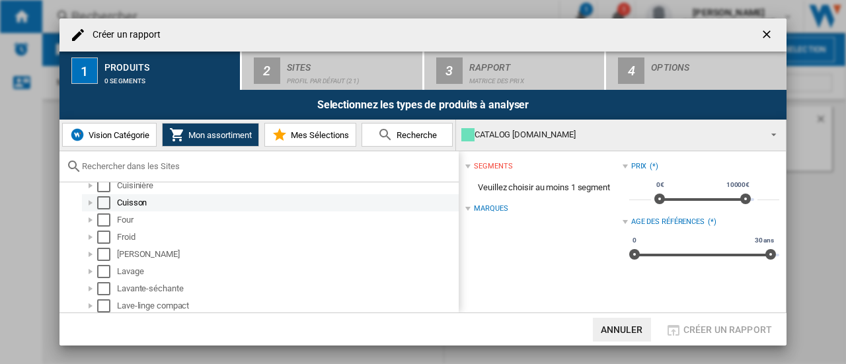
click at [93, 207] on div "Créer un ..." at bounding box center [90, 202] width 13 height 13
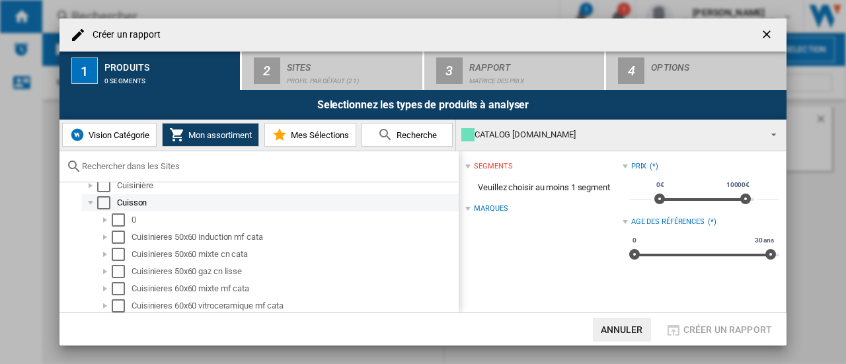
click at [93, 207] on div "Créer un ..." at bounding box center [90, 202] width 13 height 13
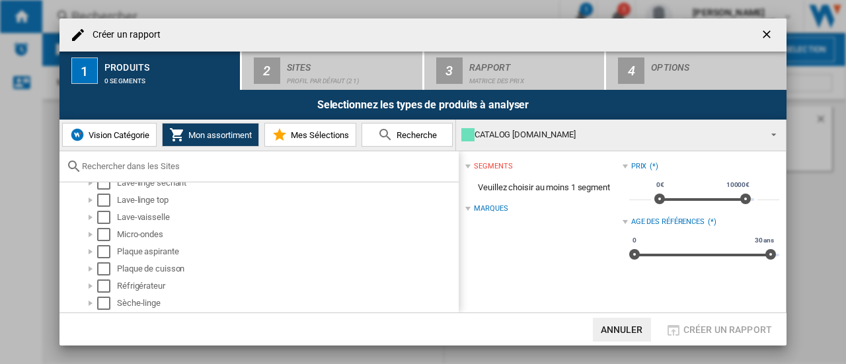
scroll to position [322, 0]
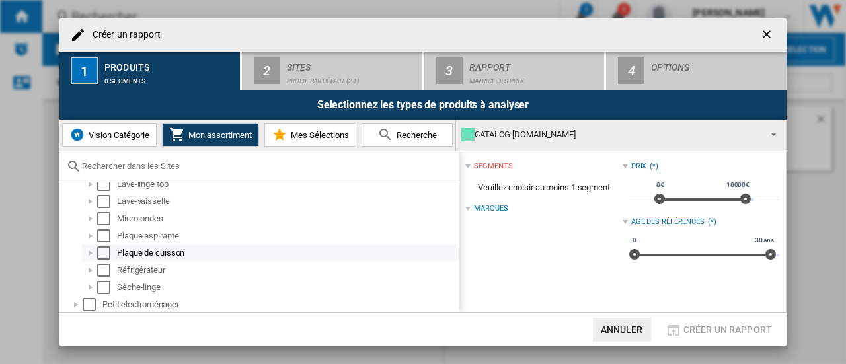
click at [91, 252] on div "Créer un ..." at bounding box center [90, 252] width 13 height 13
click at [107, 249] on div "Select" at bounding box center [103, 252] width 13 height 13
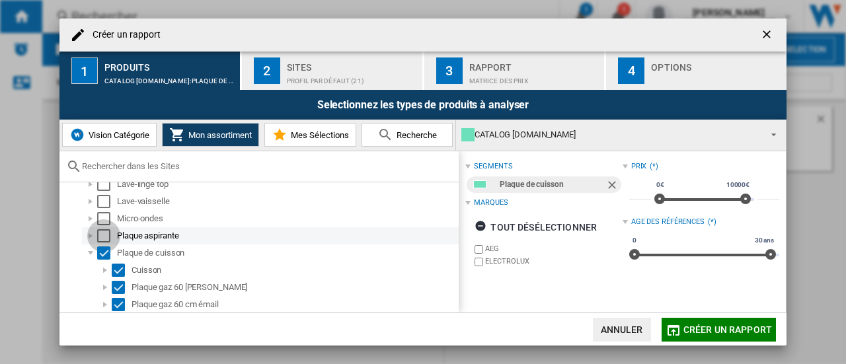
click at [105, 237] on div "Select" at bounding box center [103, 235] width 13 height 13
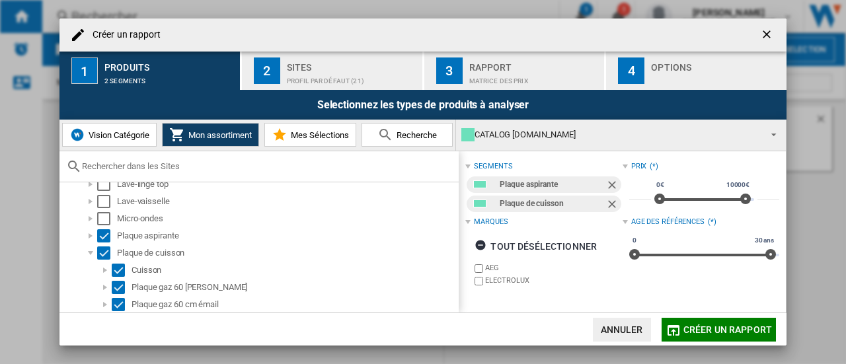
click at [118, 141] on button "Vision Catégorie" at bounding box center [109, 135] width 94 height 24
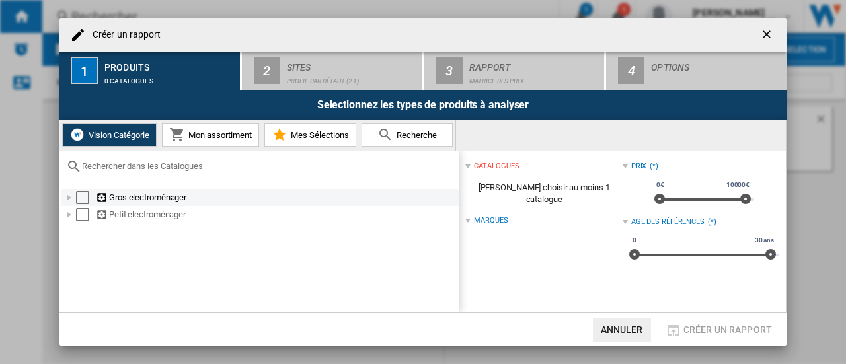
click at [65, 197] on div "Créer un ..." at bounding box center [69, 197] width 13 height 13
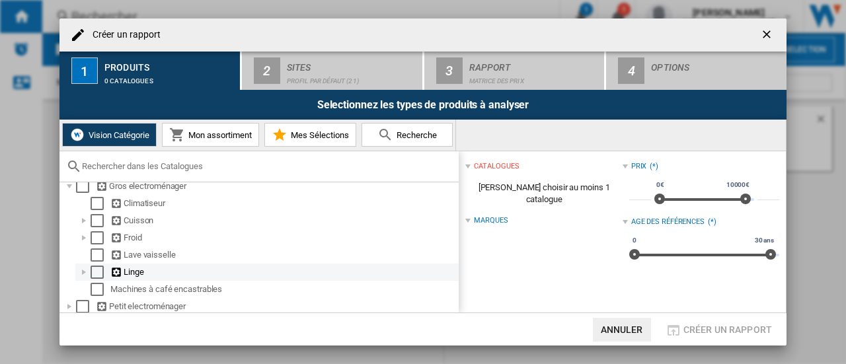
scroll to position [16, 0]
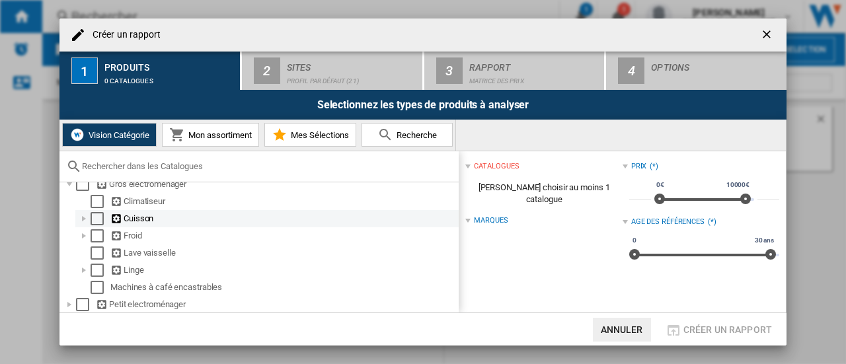
click at [87, 217] on div "Créer un ..." at bounding box center [83, 218] width 13 height 13
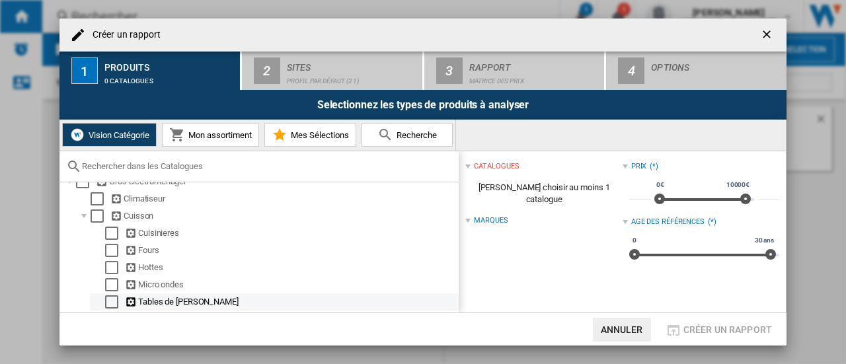
scroll to position [82, 0]
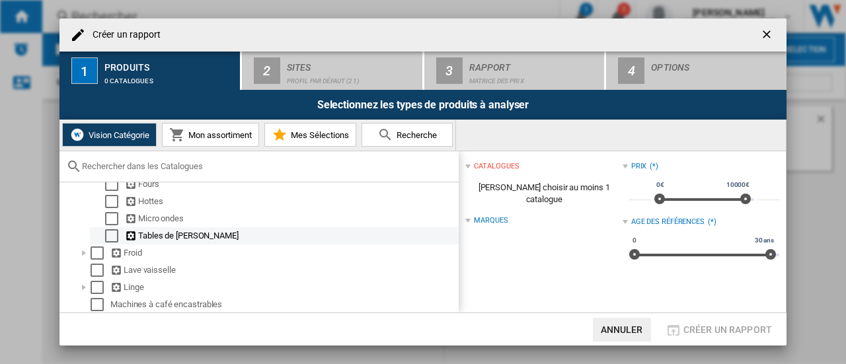
click at [112, 240] on div "Select" at bounding box center [111, 235] width 13 height 13
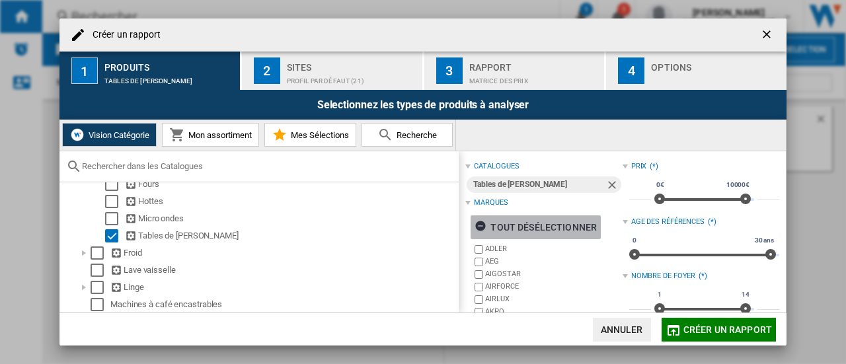
click at [486, 223] on ng-md-icon "Créer un ..." at bounding box center [482, 228] width 16 height 16
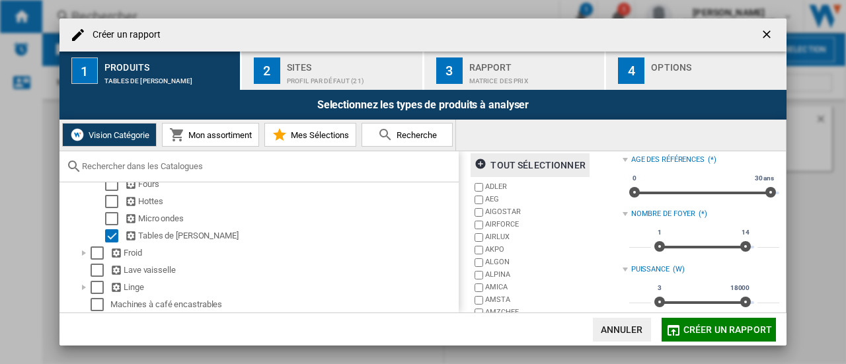
scroll to position [132, 0]
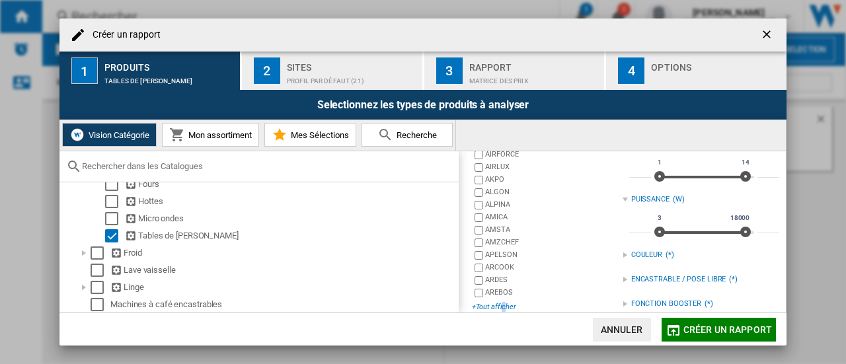
click at [503, 305] on div "+Tout afficher" at bounding box center [547, 307] width 150 height 10
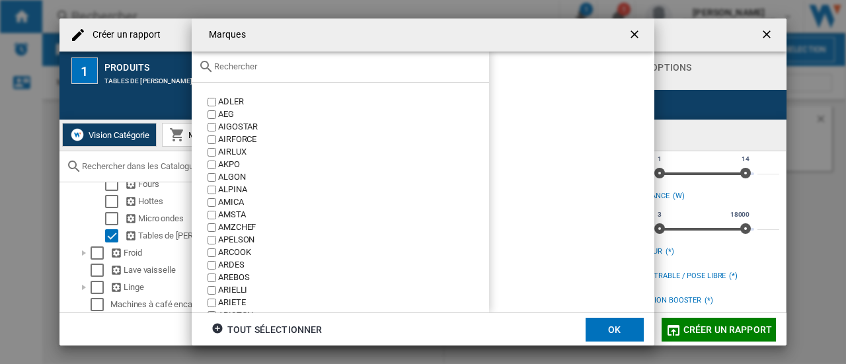
click at [235, 64] on input "Marques ADLER ..." at bounding box center [348, 66] width 268 height 10
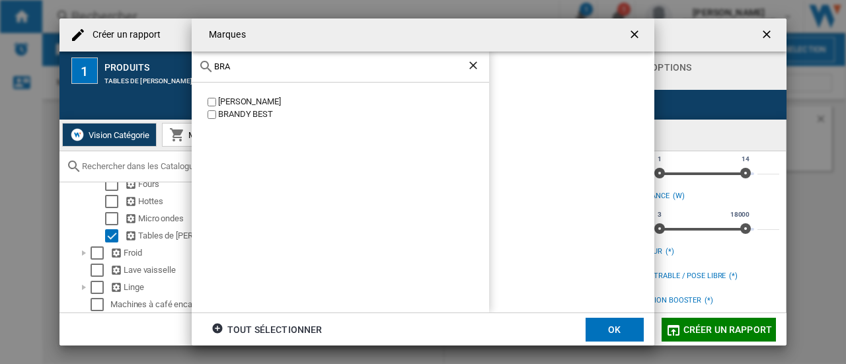
type input "BRA"
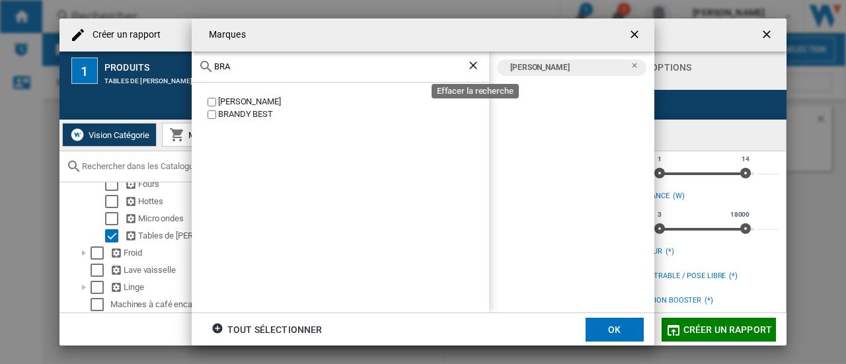
click at [473, 69] on ng-md-icon "Effacer la recherche" at bounding box center [474, 67] width 16 height 16
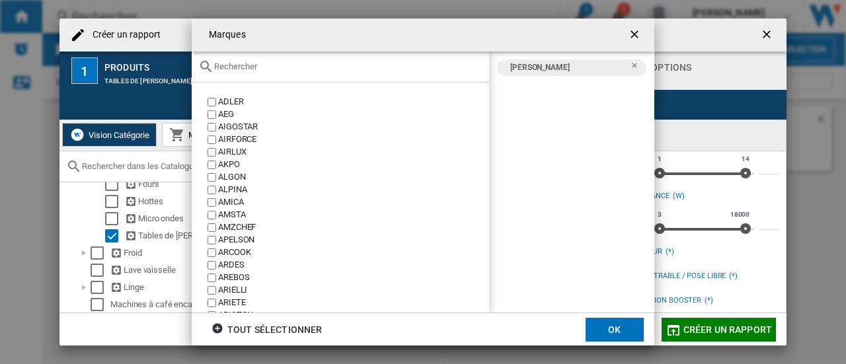
click at [286, 67] on input "Marques ADLER ..." at bounding box center [348, 66] width 268 height 10
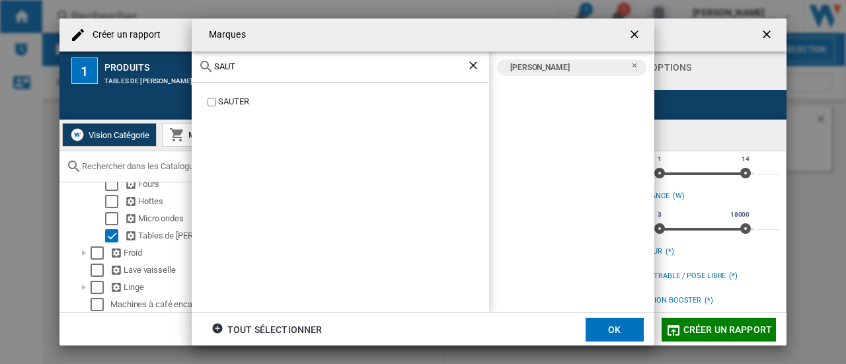
type input "SAUT"
click at [234, 98] on div "SAUTER" at bounding box center [353, 102] width 271 height 13
click at [469, 69] on ng-md-icon "Effacer la recherche" at bounding box center [474, 67] width 16 height 16
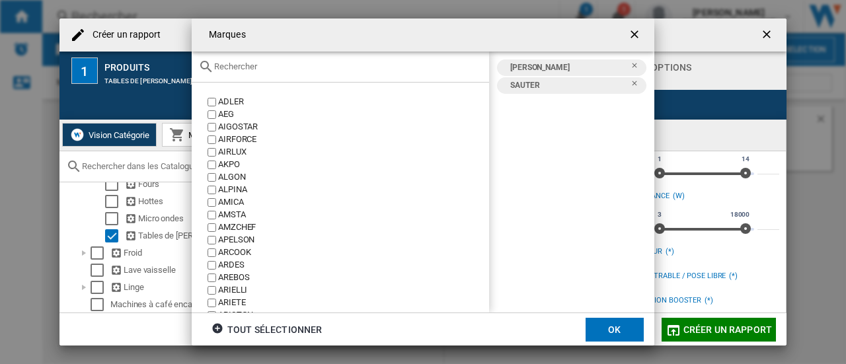
click at [353, 83] on div "[PERSON_NAME] AEG [GEOGRAPHIC_DATA] AIRFORCE AIRLUX [GEOGRAPHIC_DATA] ALGON ALP…" at bounding box center [340, 198] width 297 height 231
click at [350, 81] on div "Marques ADLER ..." at bounding box center [340, 67] width 297 height 31
click at [346, 75] on div "Marques ADLER ..." at bounding box center [340, 67] width 297 height 31
click at [335, 64] on input "Marques ADLER ..." at bounding box center [348, 66] width 268 height 10
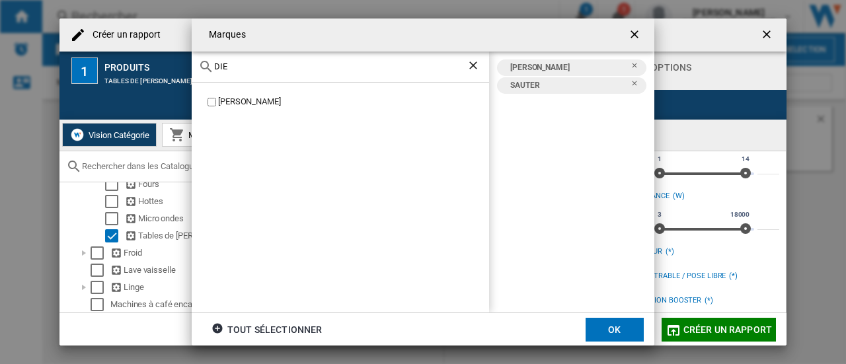
type input "DIE"
click at [217, 104] on label "[PERSON_NAME]" at bounding box center [347, 102] width 284 height 13
click at [617, 330] on button "OK" at bounding box center [614, 330] width 58 height 24
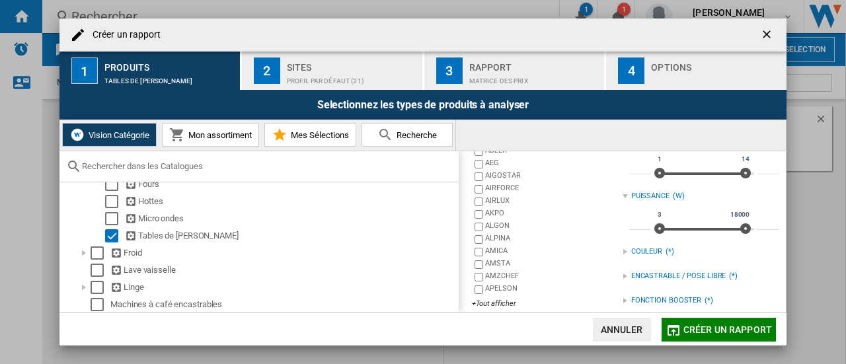
scroll to position [0, 0]
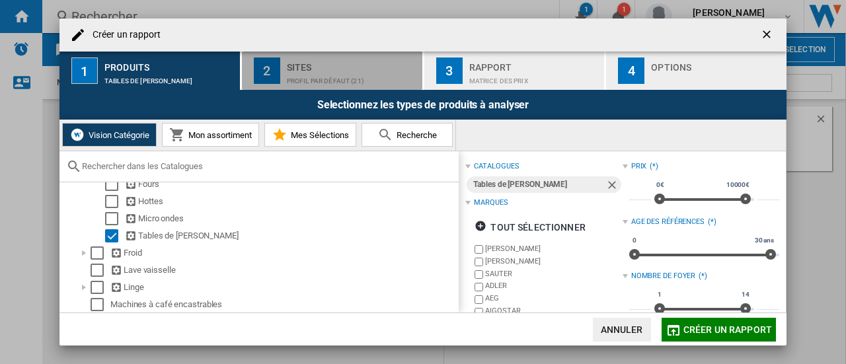
click at [346, 71] on div "Profil par défaut (21)" at bounding box center [352, 78] width 130 height 14
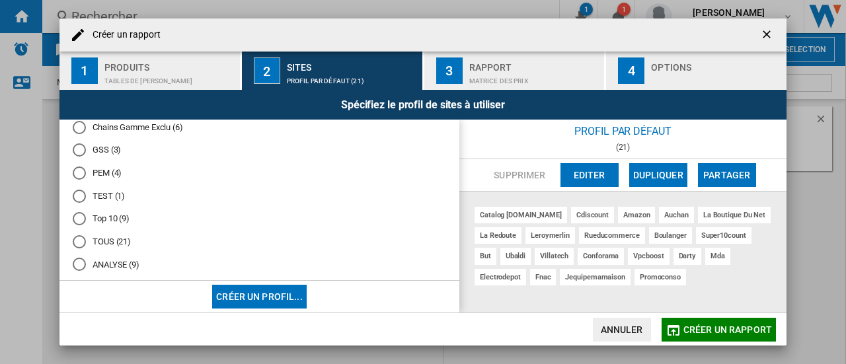
scroll to position [50, 0]
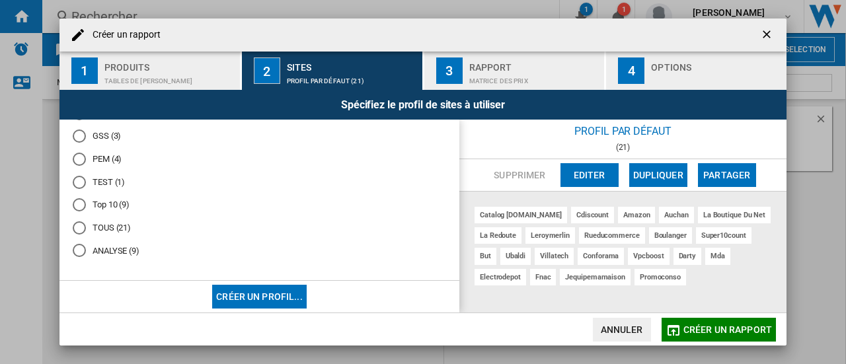
click at [118, 252] on md-radio-button "ANALYSE (9)" at bounding box center [259, 250] width 373 height 13
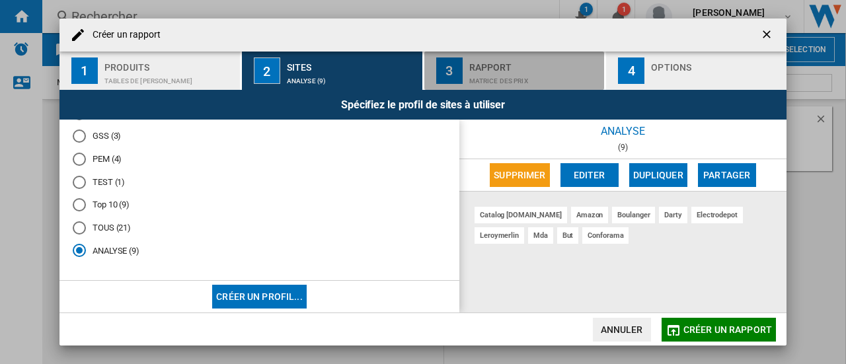
click at [499, 69] on div "Rapport" at bounding box center [534, 64] width 130 height 14
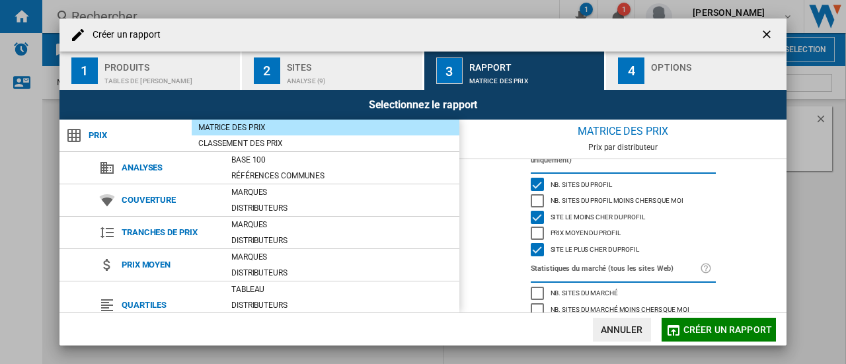
scroll to position [196, 0]
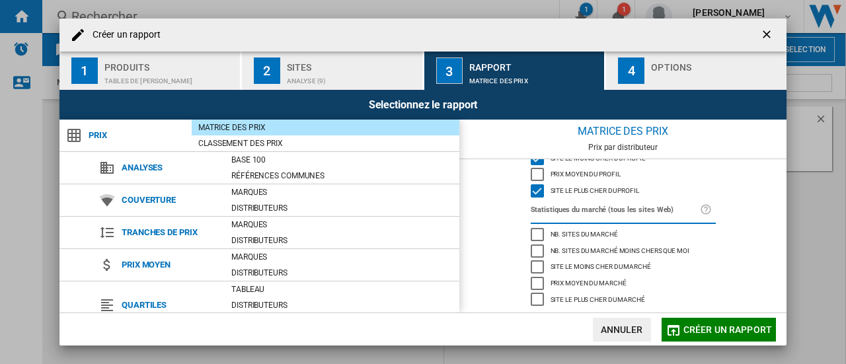
click at [671, 65] on div "Options" at bounding box center [716, 64] width 130 height 14
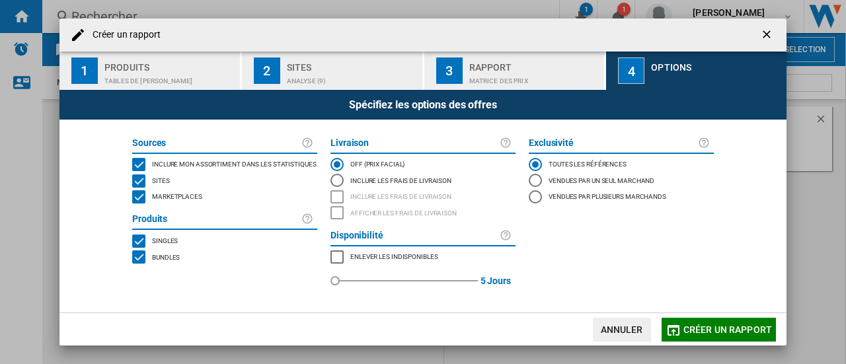
click at [174, 190] on md-checkbox "Marketplaces" at bounding box center [224, 197] width 185 height 17
click at [149, 254] on div "Bundles" at bounding box center [164, 256] width 31 height 13
click at [702, 333] on span "Créer un rapport" at bounding box center [727, 329] width 89 height 11
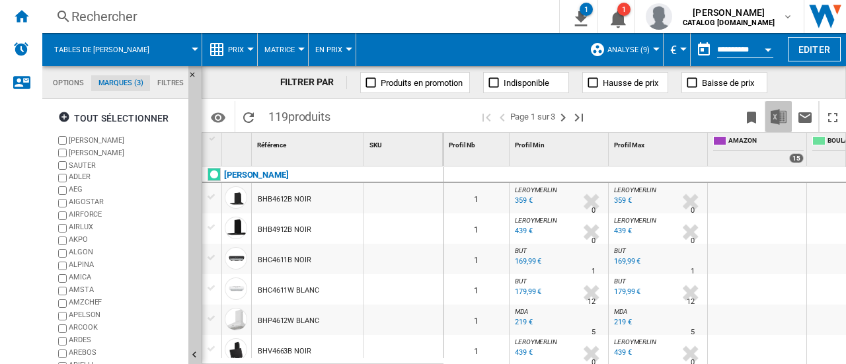
click at [783, 120] on img "Télécharger au format Excel" at bounding box center [778, 117] width 16 height 16
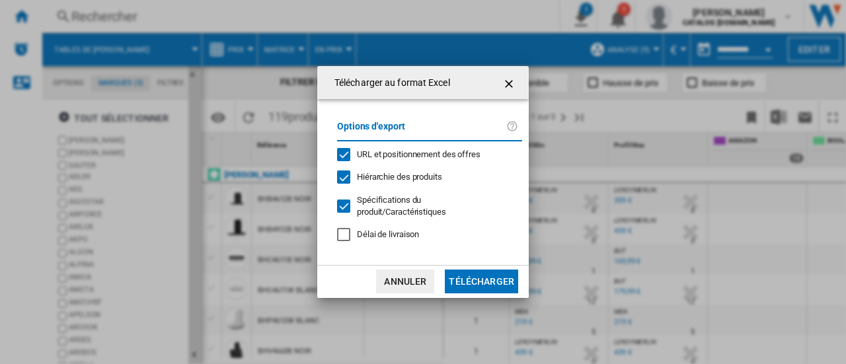
click at [480, 283] on button "Télécharger" at bounding box center [481, 282] width 73 height 24
